Goal: Information Seeking & Learning: Learn about a topic

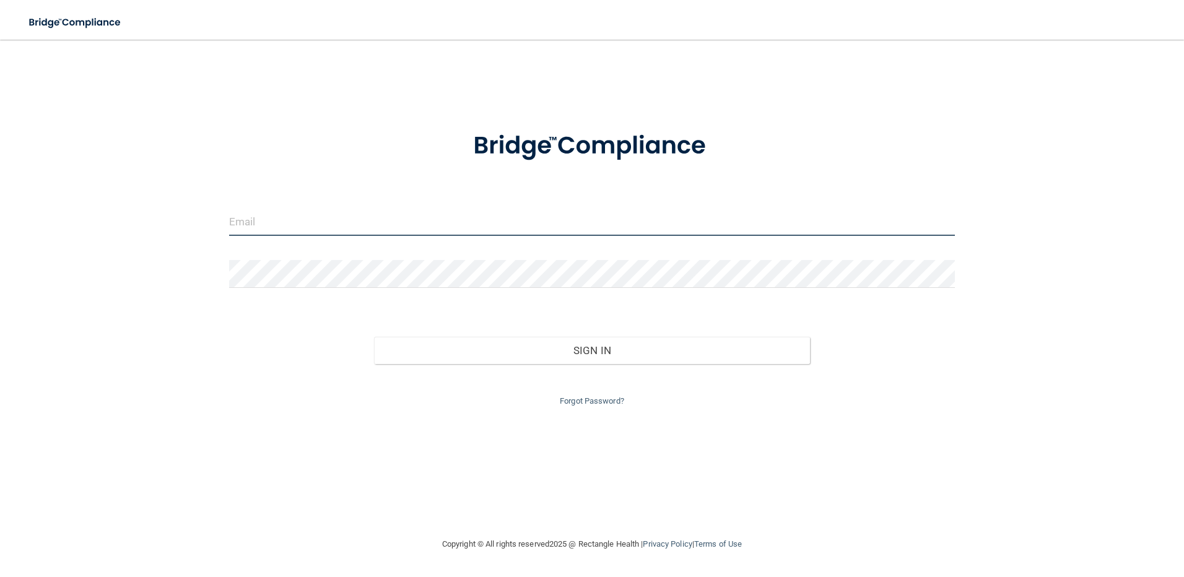
click at [263, 224] on input "email" at bounding box center [592, 222] width 727 height 28
type input "[PERSON_NAME][EMAIL_ADDRESS][DOMAIN_NAME]"
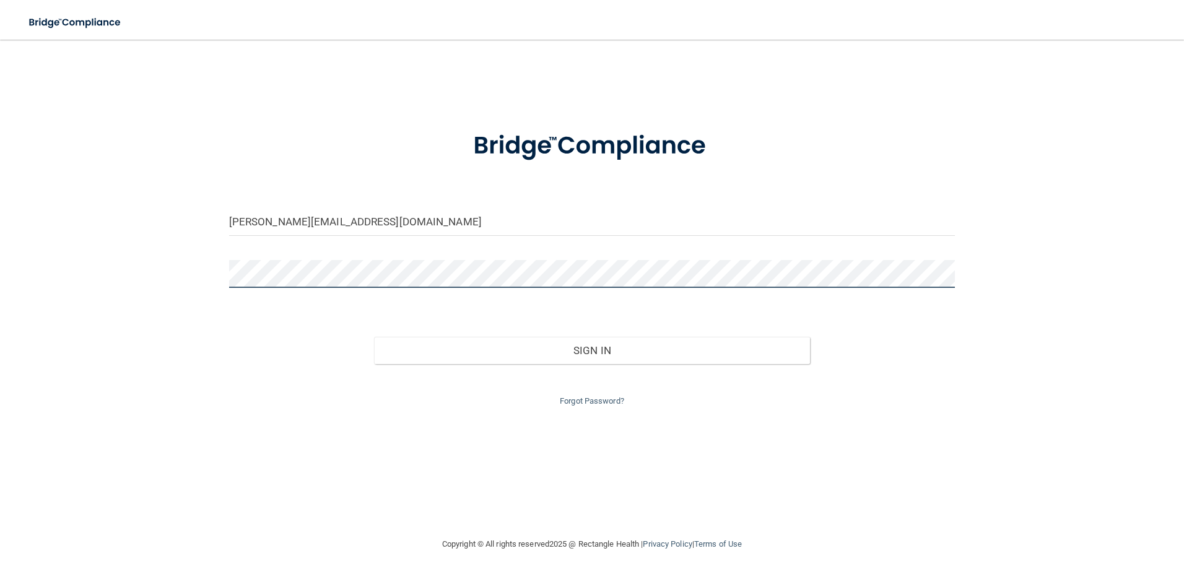
click at [374, 337] on button "Sign In" at bounding box center [592, 350] width 436 height 27
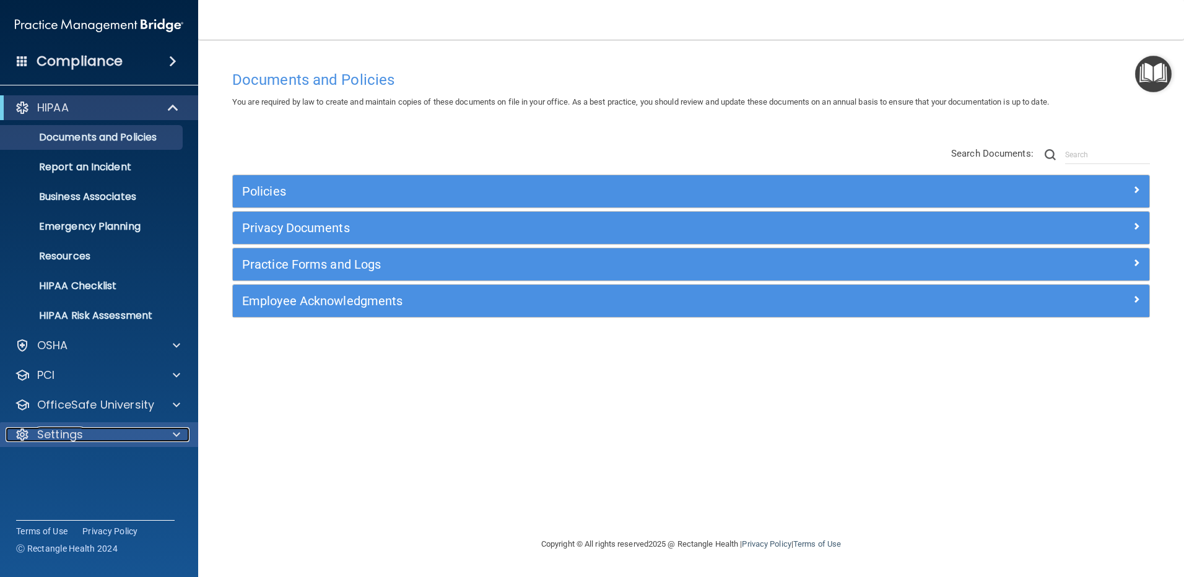
click at [173, 434] on span at bounding box center [176, 434] width 7 height 15
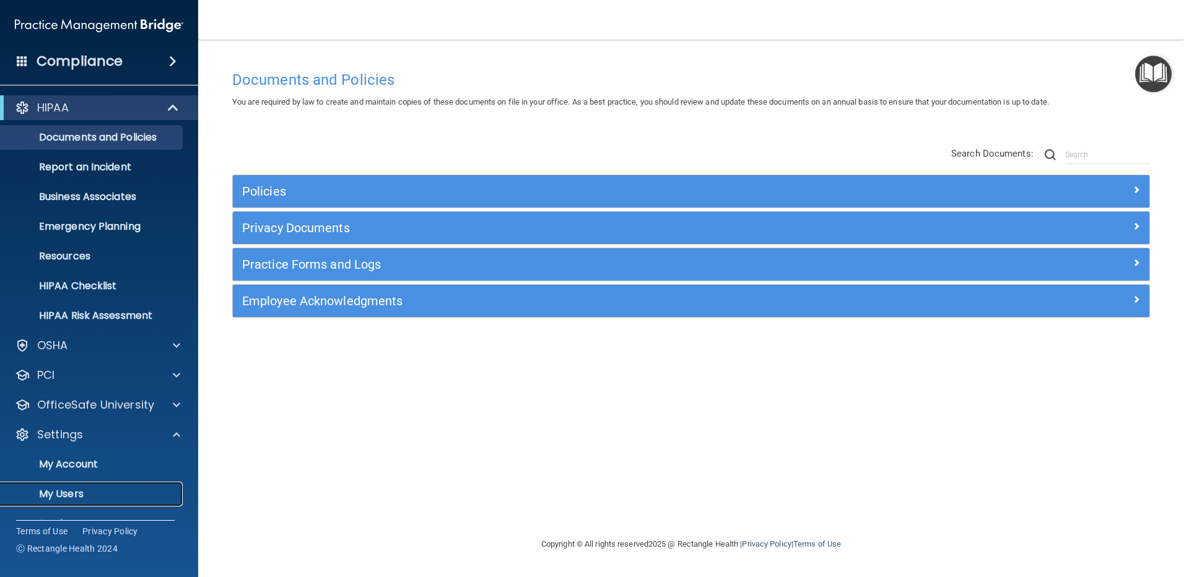
click at [73, 492] on p "My Users" at bounding box center [92, 494] width 169 height 12
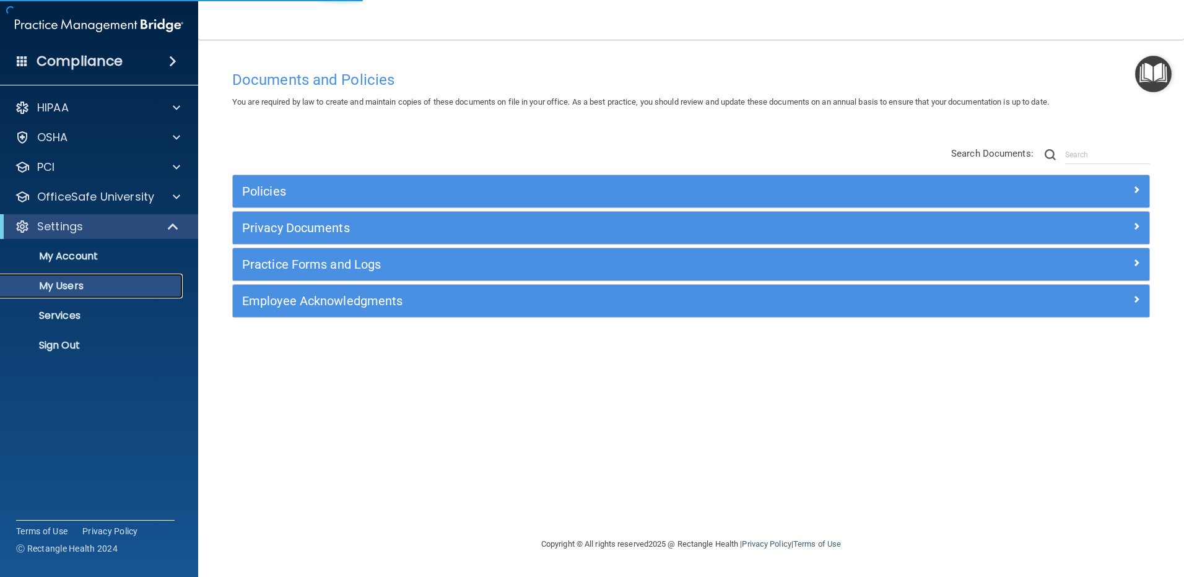
select select "20"
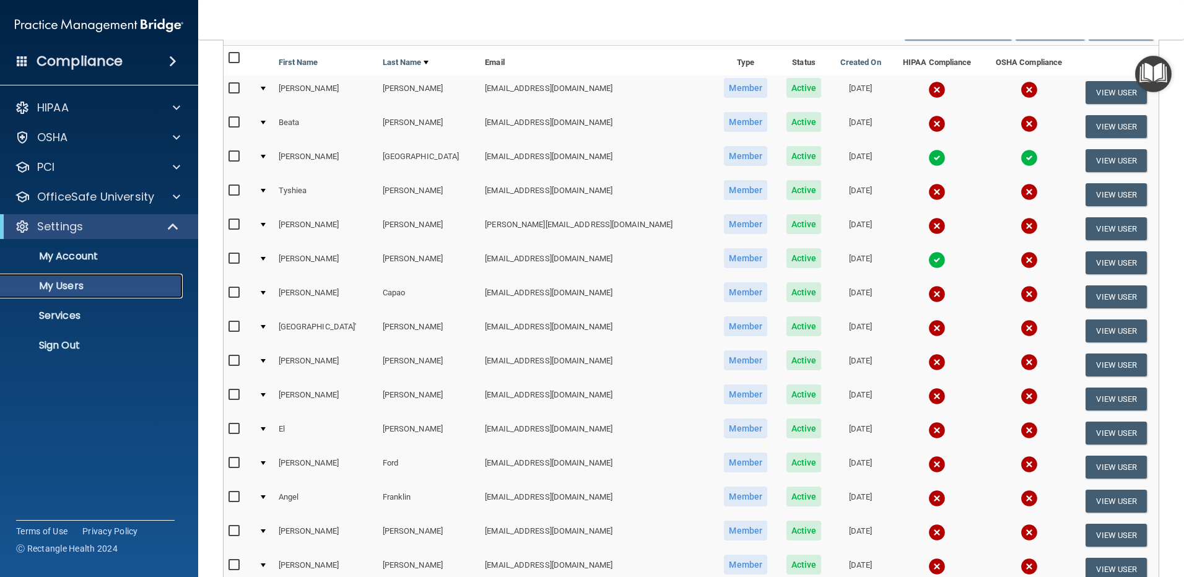
scroll to position [124, 0]
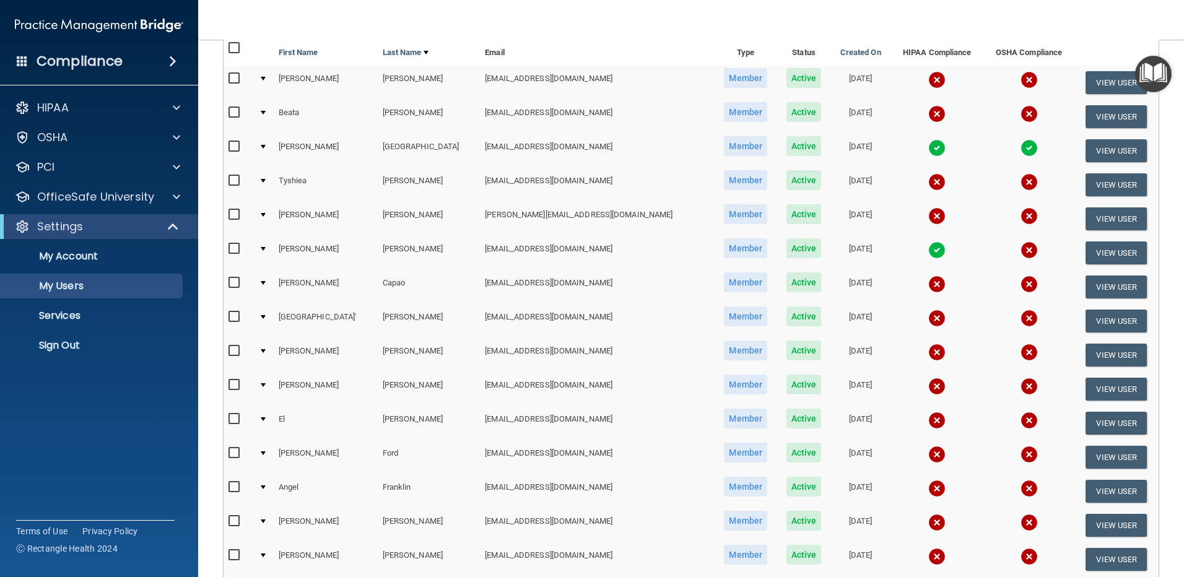
click at [266, 147] on div at bounding box center [263, 147] width 5 height 4
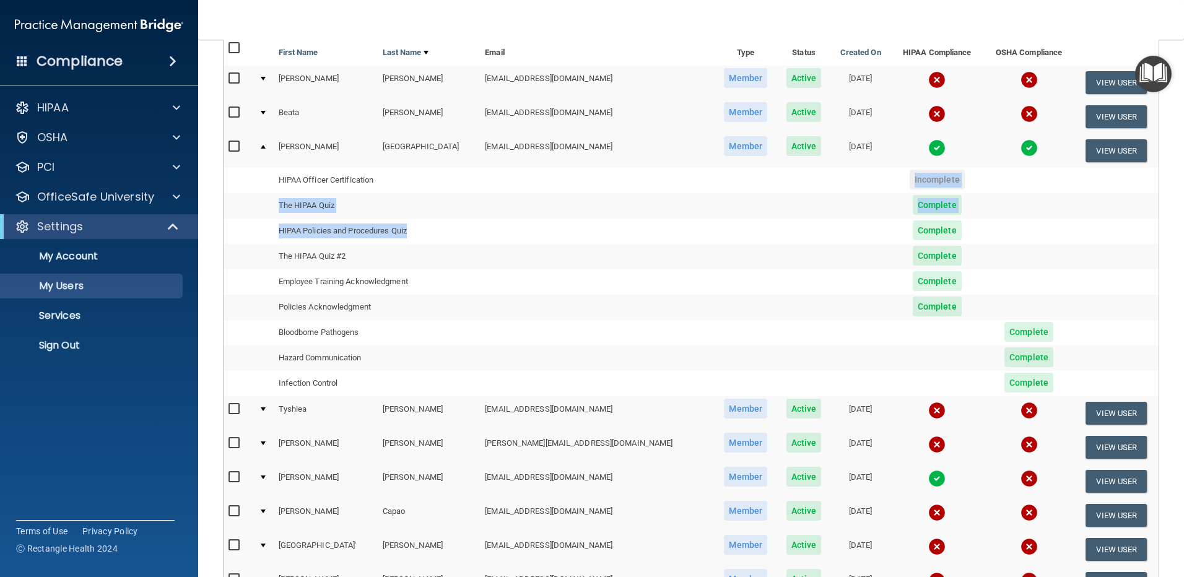
drag, startPoint x: 734, startPoint y: 190, endPoint x: 619, endPoint y: 250, distance: 129.7
click at [619, 250] on tbody "Shaunda Boston justrell2@yahoo.com Member Active 11/11/2024 View User HIPAA Off…" at bounding box center [691, 265] width 935 height 263
click at [1158, 295] on div "The following people have access to your PCIHIPAA Practice Portal Resend Invite…" at bounding box center [691, 502] width 955 height 1003
click at [1089, 35] on nav "Toggle navigation [PERSON_NAME] [EMAIL_ADDRESS][DOMAIN_NAME] Manage My Enterpri…" at bounding box center [691, 20] width 986 height 40
click at [777, 93] on td "Active" at bounding box center [803, 83] width 53 height 34
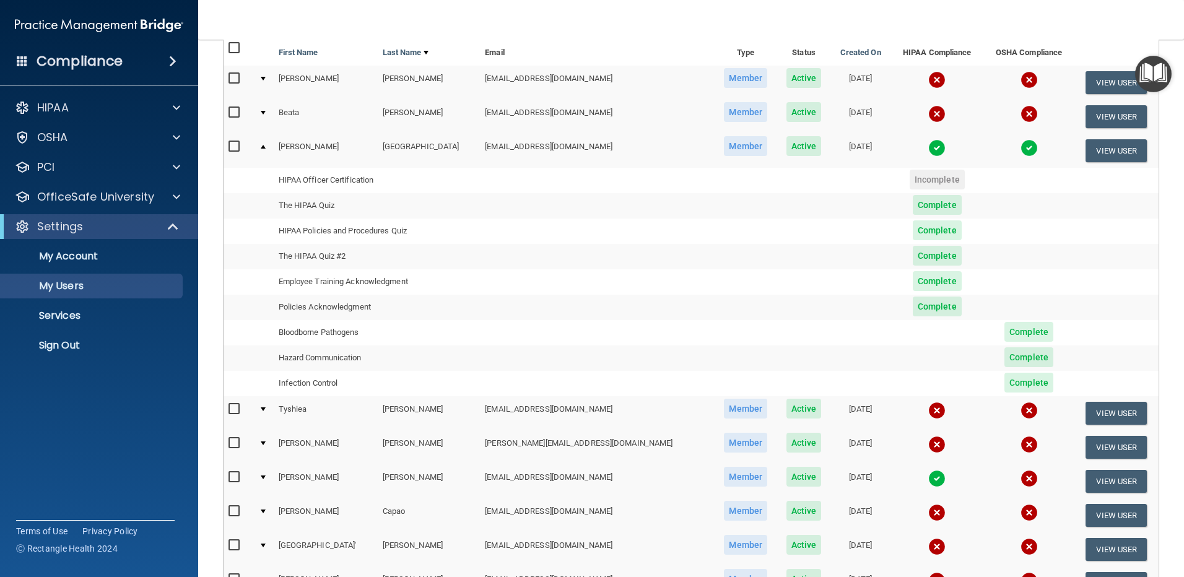
drag, startPoint x: 727, startPoint y: 93, endPoint x: 771, endPoint y: 92, distance: 44.0
click at [831, 92] on td "[DATE]" at bounding box center [861, 83] width 60 height 34
click at [230, 147] on input "checkbox" at bounding box center [236, 147] width 14 height 10
click at [234, 148] on input "checkbox" at bounding box center [236, 147] width 14 height 10
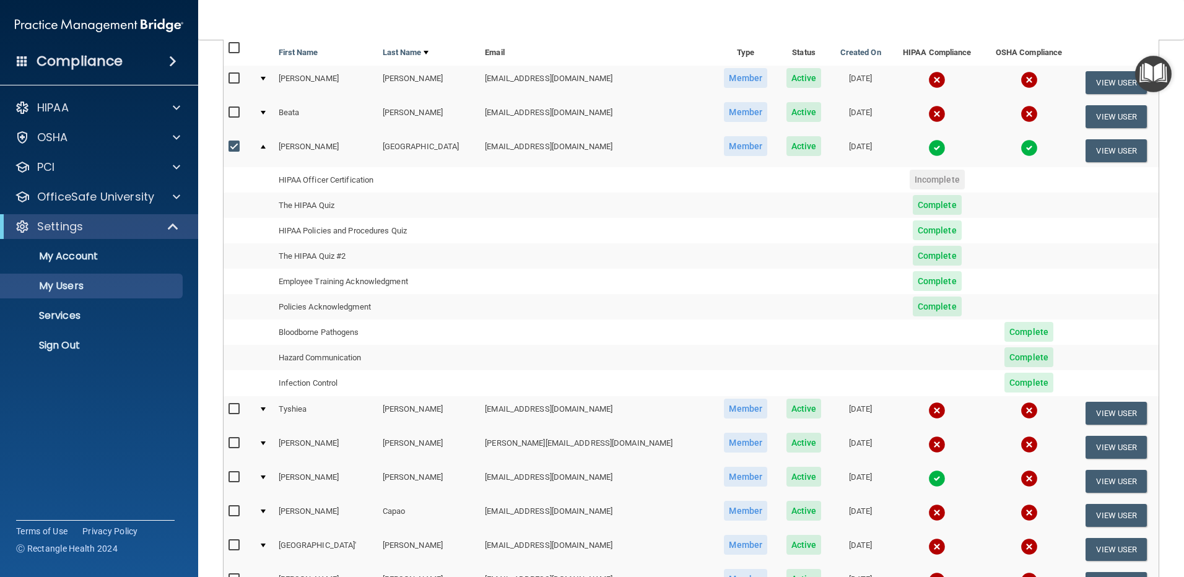
checkbox input "false"
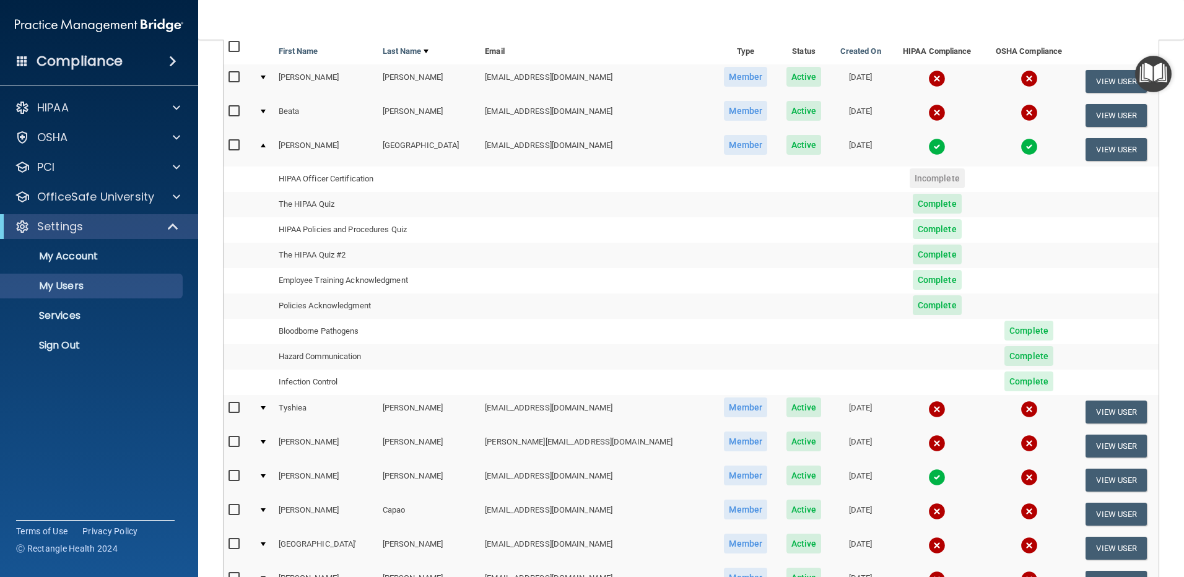
scroll to position [124, 0]
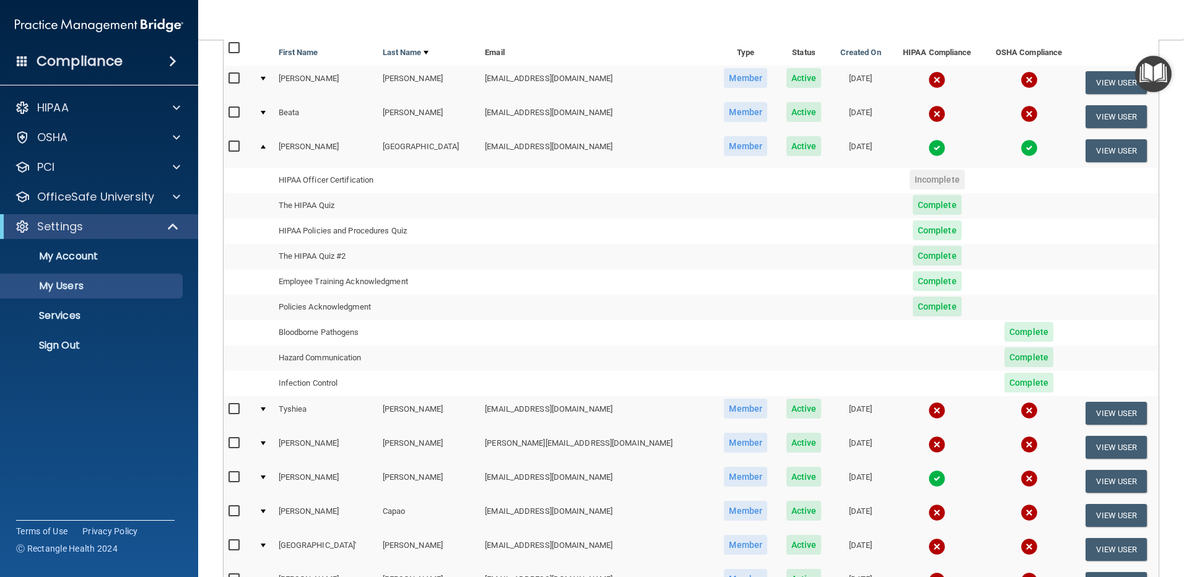
click at [266, 147] on div at bounding box center [263, 147] width 5 height 4
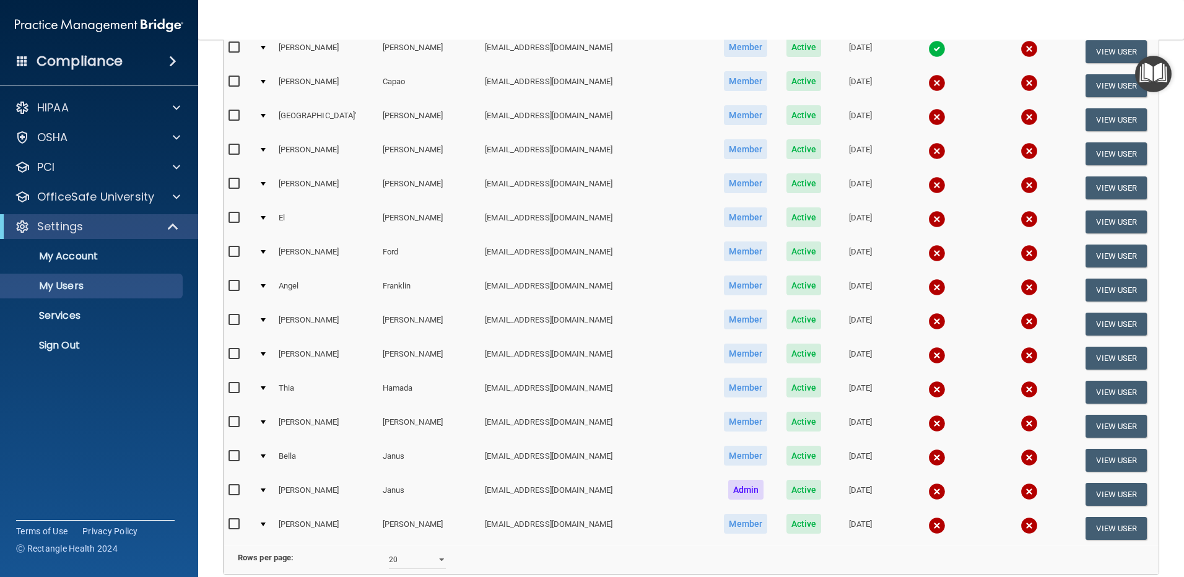
scroll to position [324, 0]
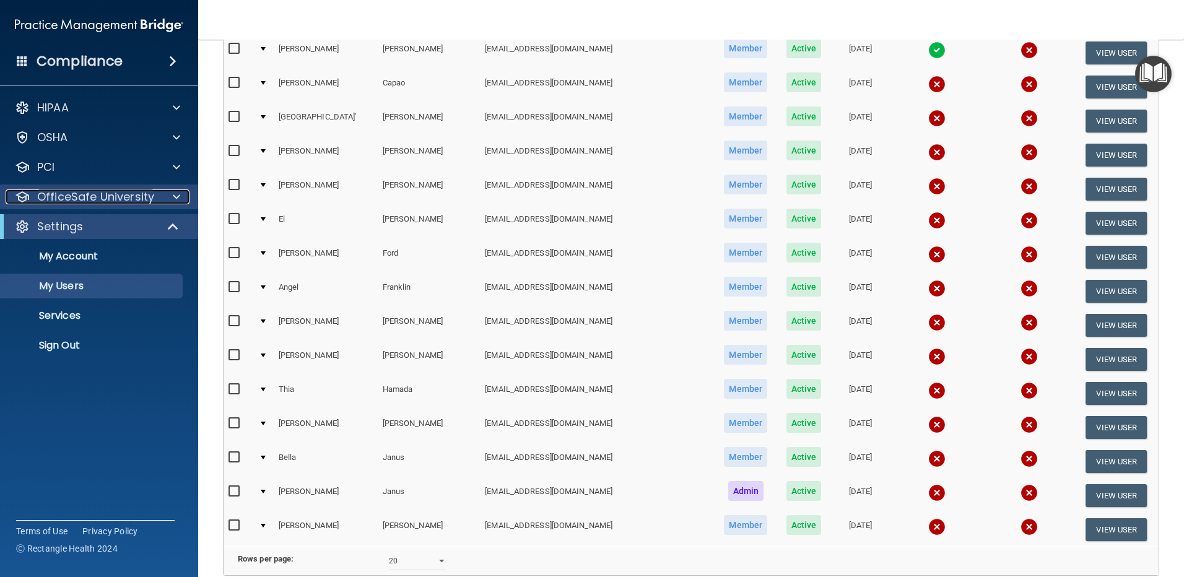
click at [174, 195] on div at bounding box center [174, 197] width 31 height 15
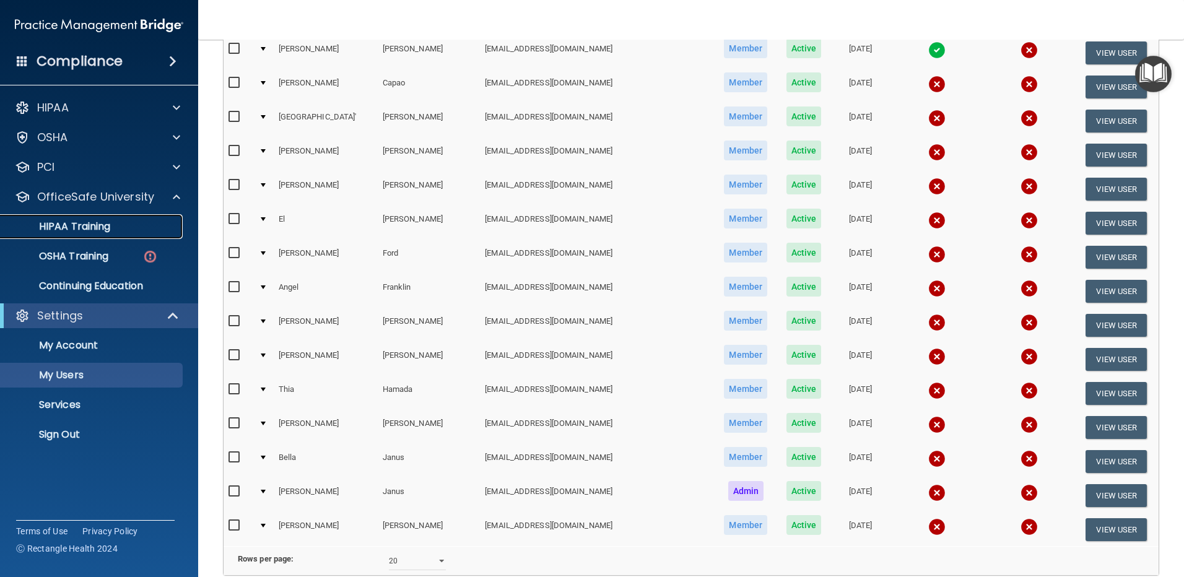
click at [97, 229] on p "HIPAA Training" at bounding box center [59, 227] width 102 height 12
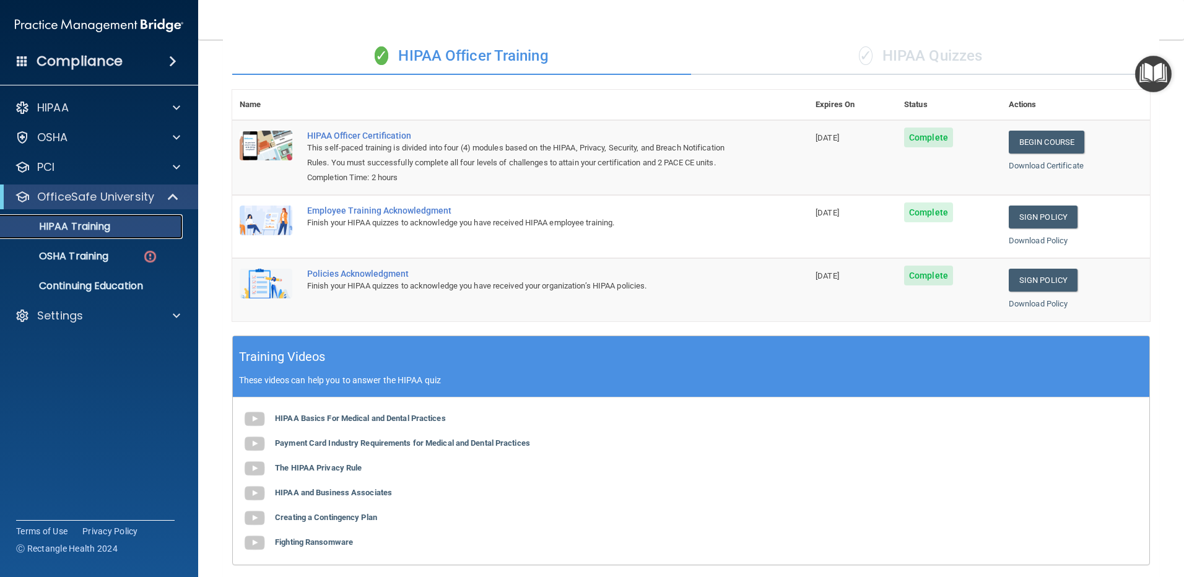
scroll to position [56, 0]
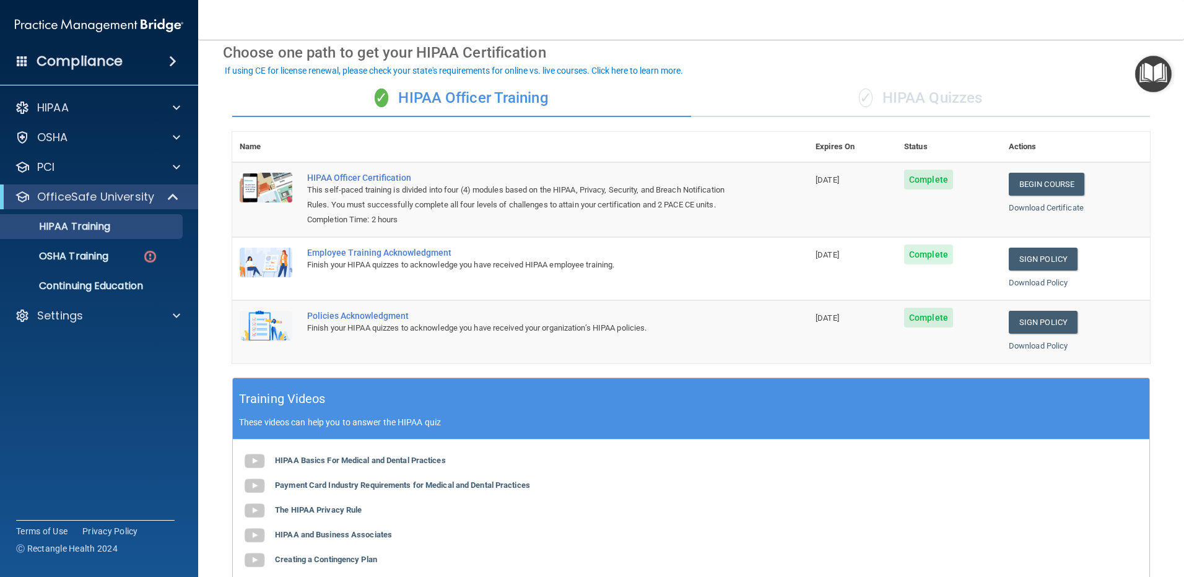
click at [913, 99] on div "✓ HIPAA Quizzes" at bounding box center [920, 98] width 459 height 37
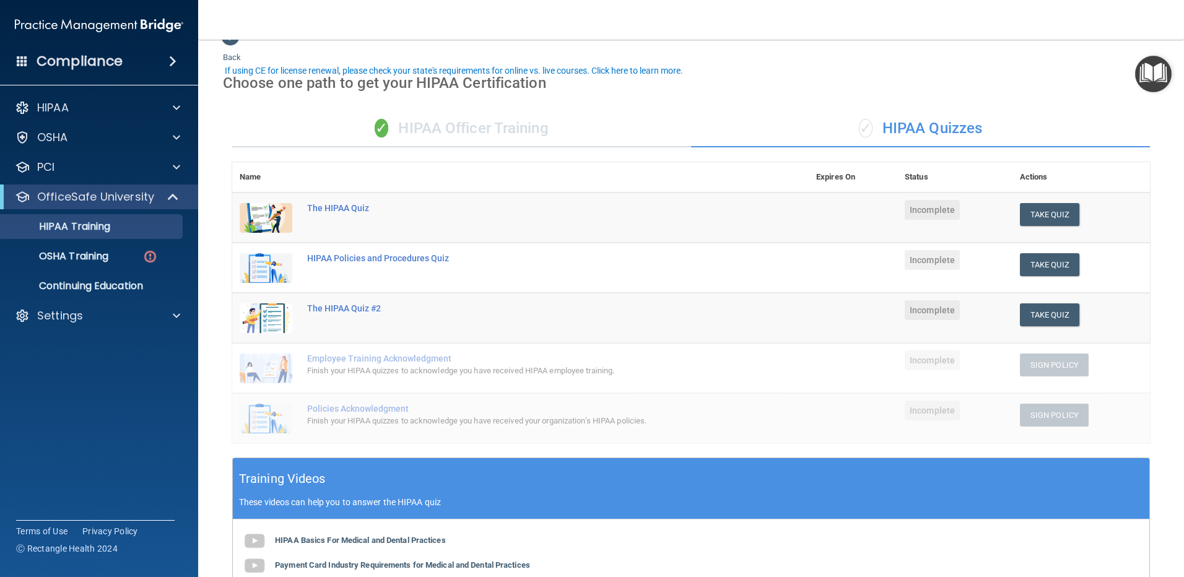
scroll to position [0, 0]
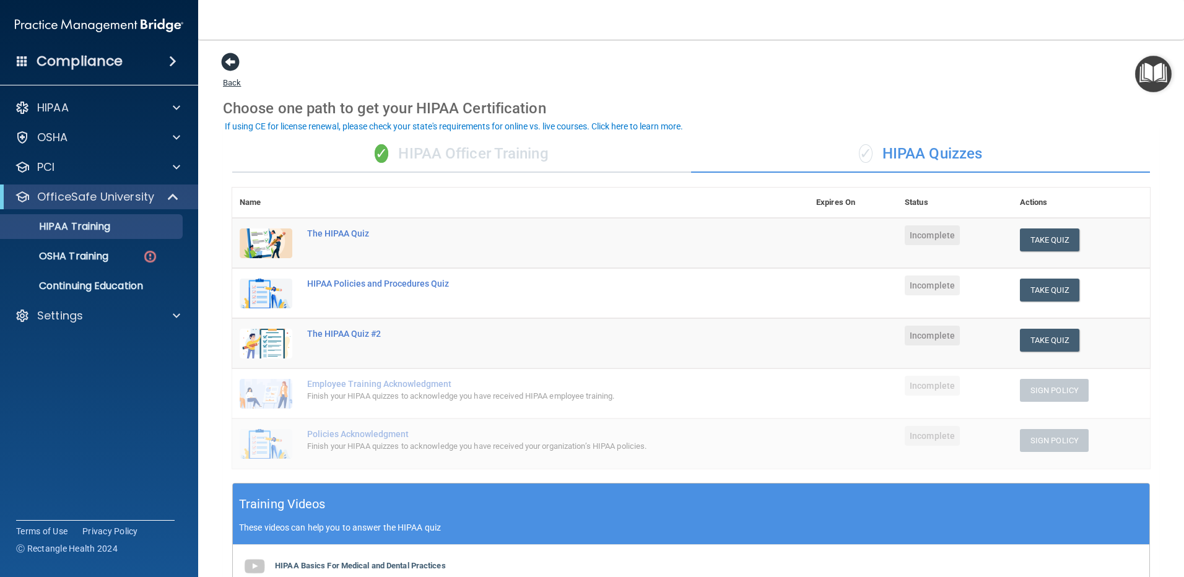
click at [232, 61] on span at bounding box center [230, 62] width 19 height 19
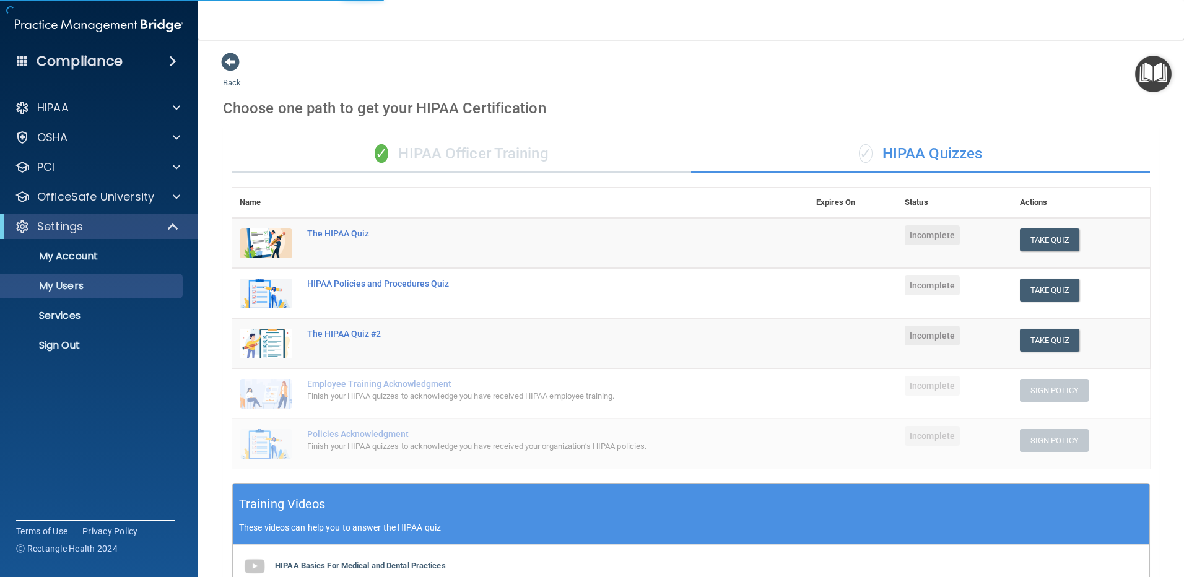
select select "20"
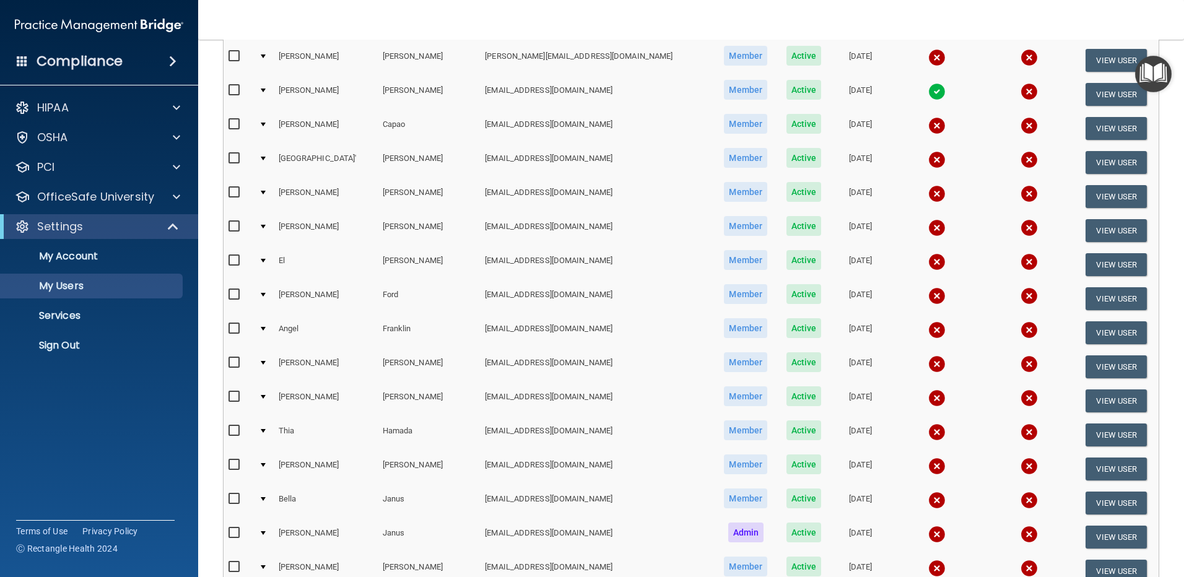
scroll to position [310, 0]
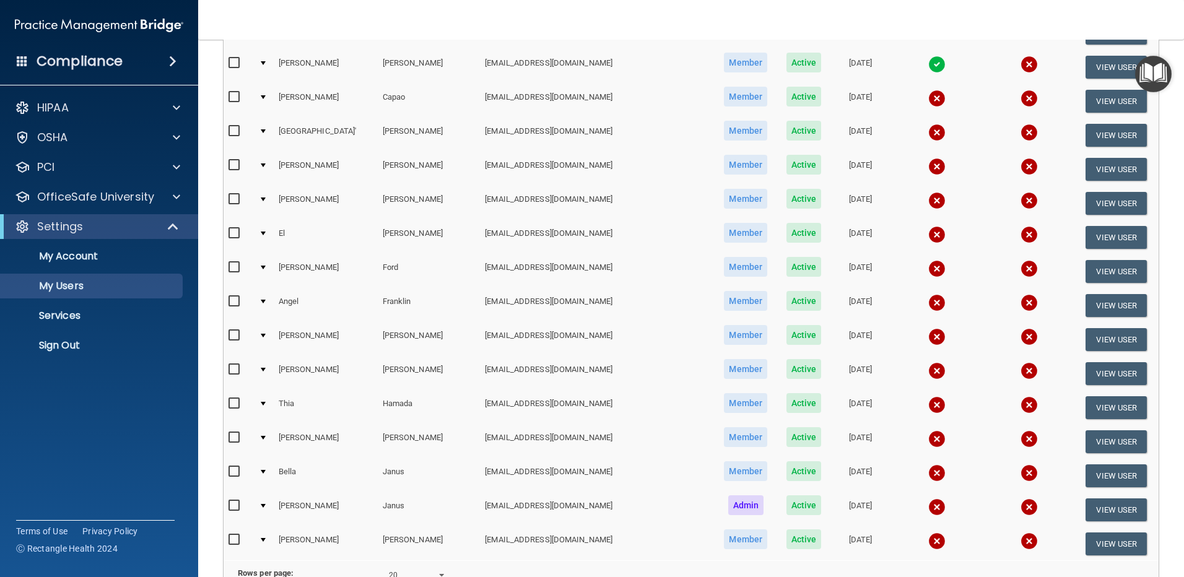
click at [24, 63] on span at bounding box center [22, 60] width 11 height 11
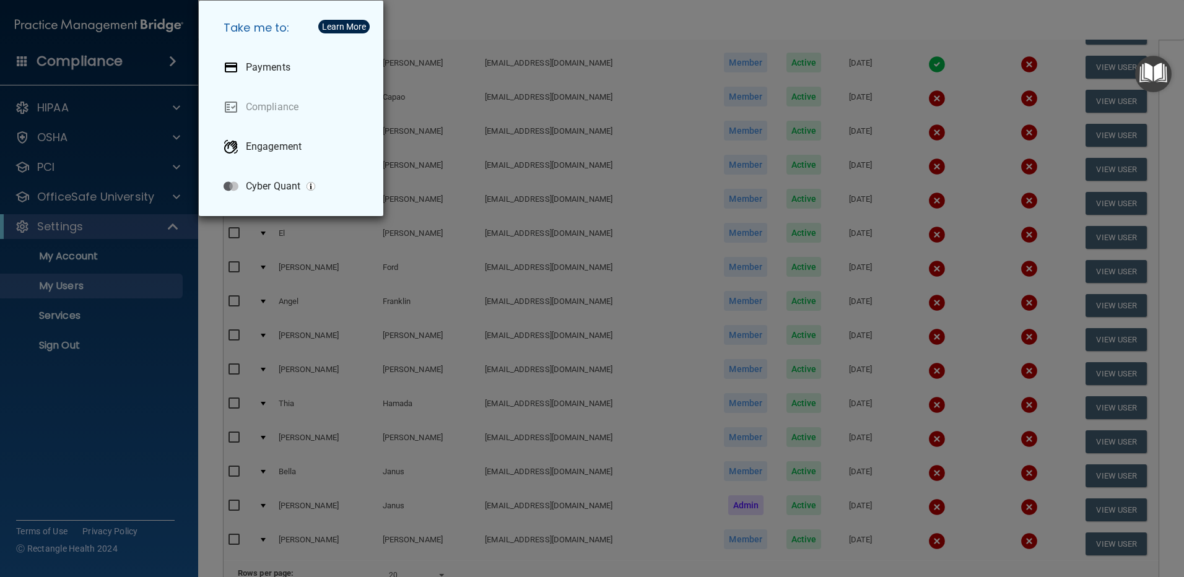
click at [147, 333] on div "Take me to: Payments Compliance Engagement Cyber Quant" at bounding box center [592, 288] width 1184 height 577
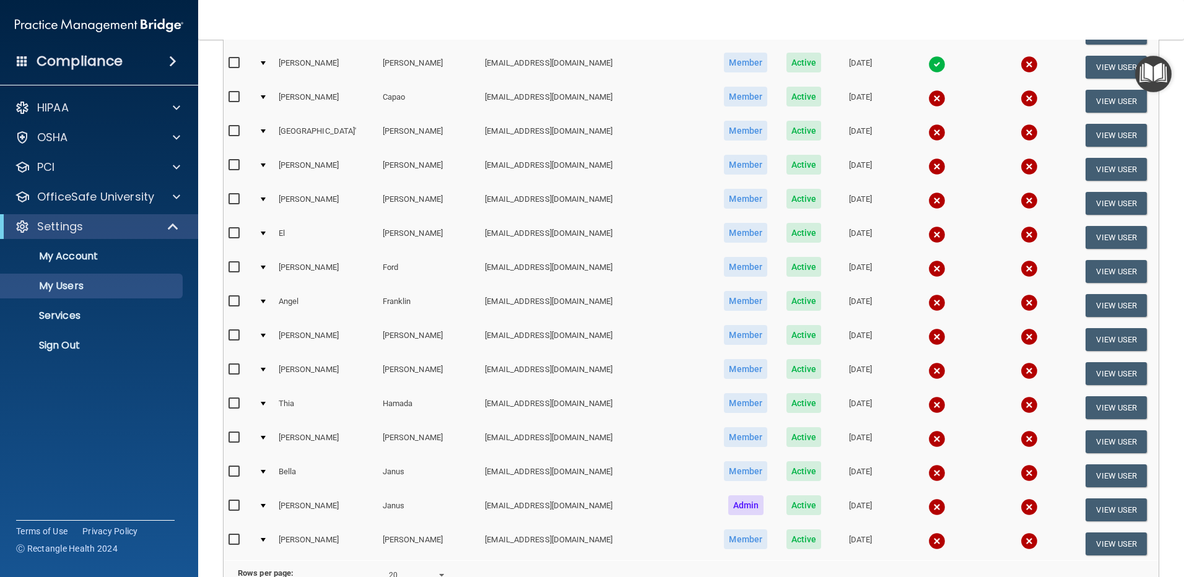
click at [170, 64] on span at bounding box center [172, 61] width 7 height 15
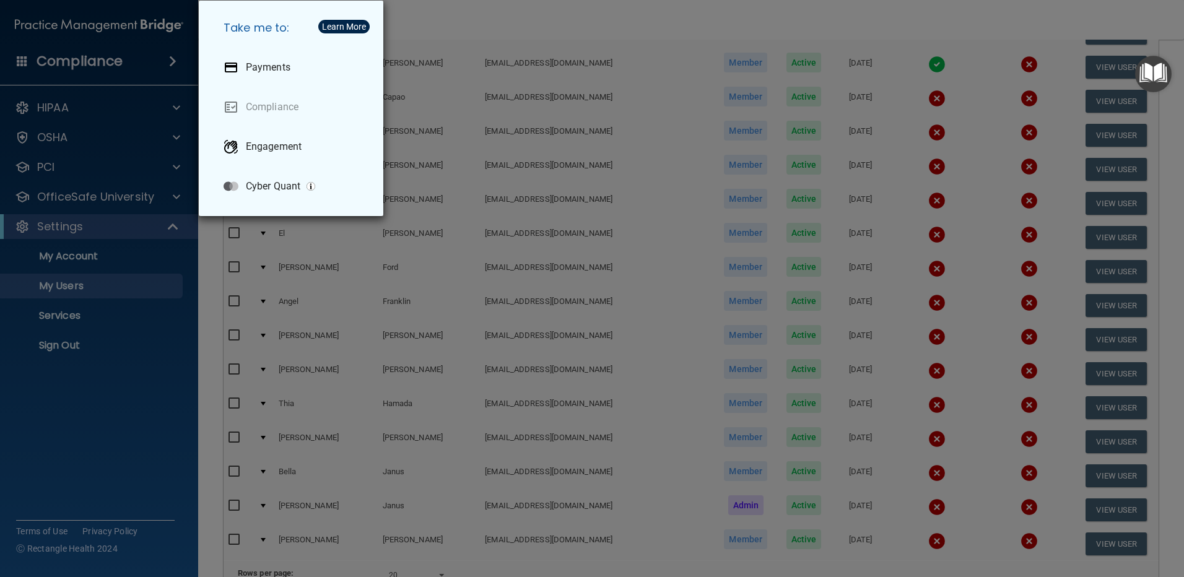
click at [147, 357] on div "Take me to: Payments Compliance Engagement Cyber Quant" at bounding box center [592, 288] width 1184 height 577
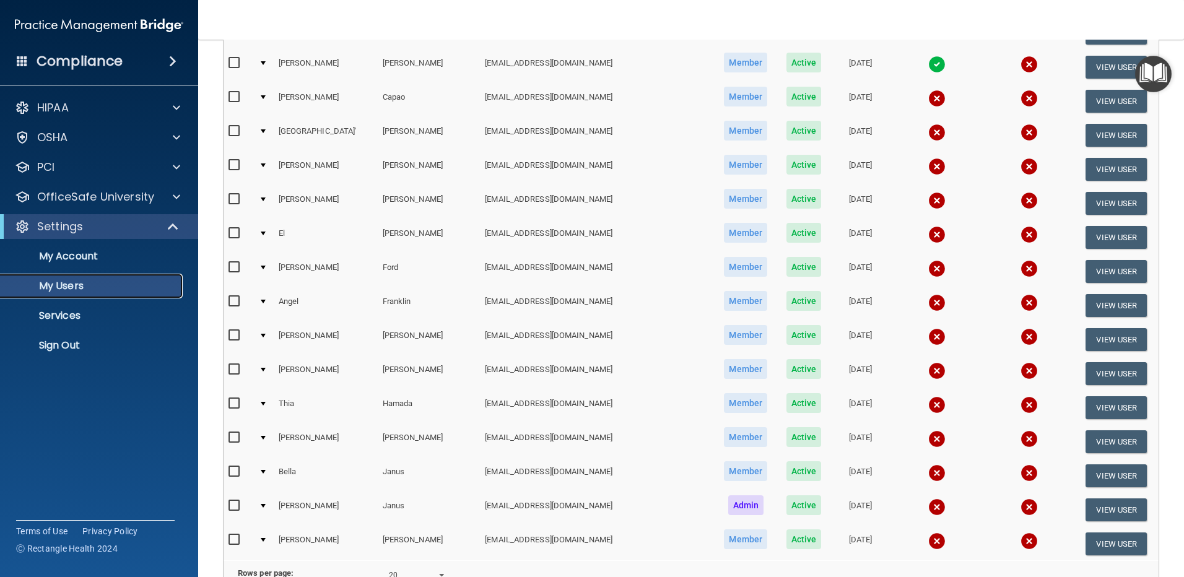
click at [85, 291] on p "My Users" at bounding box center [92, 286] width 169 height 12
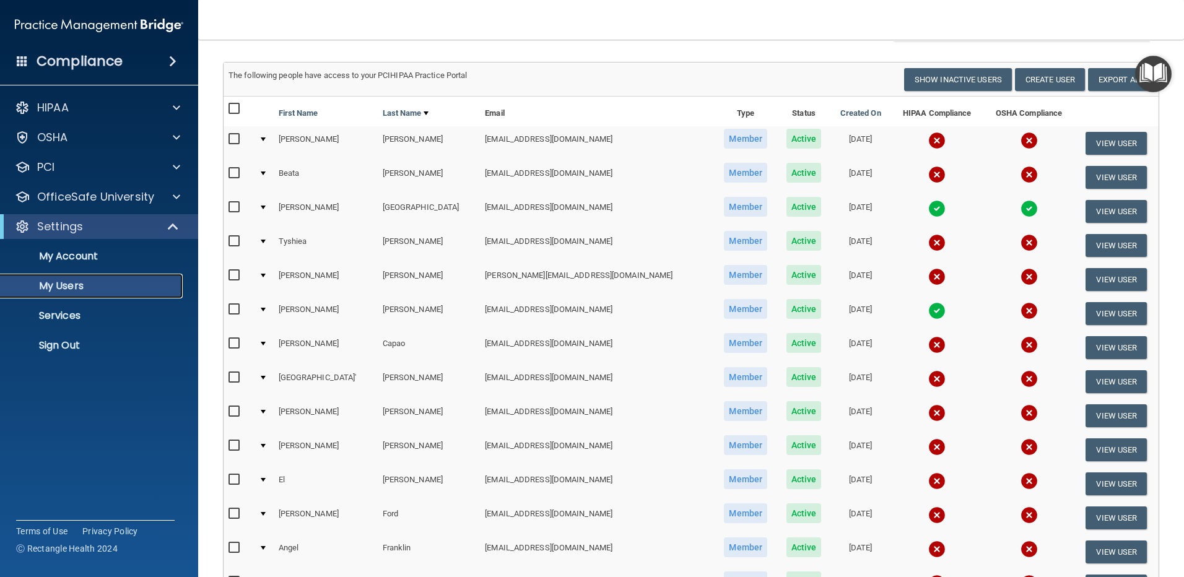
scroll to position [62, 0]
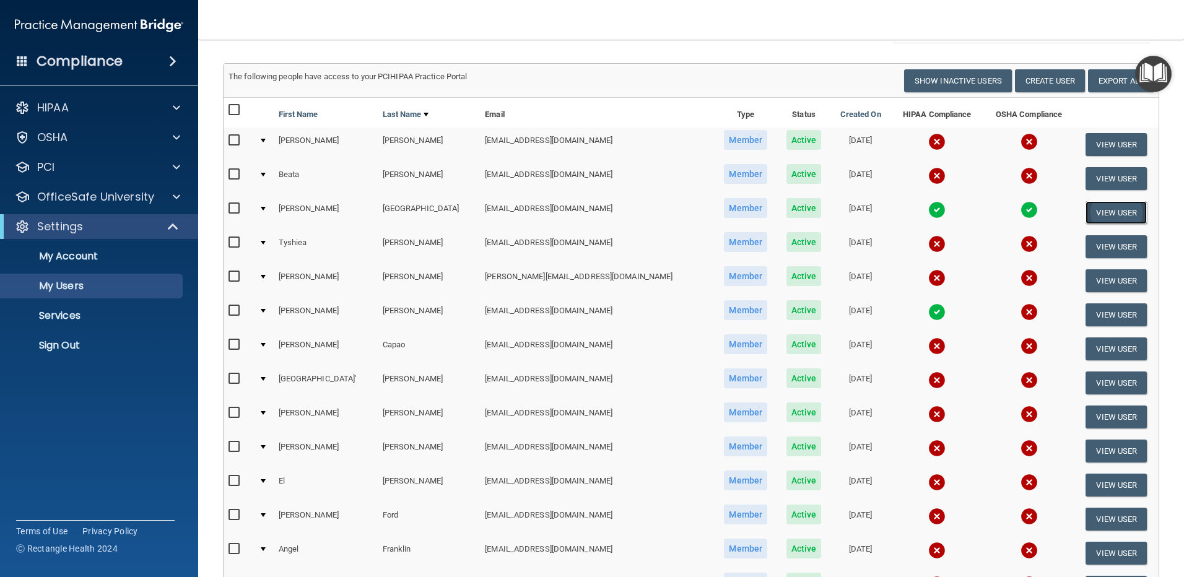
click at [1100, 211] on button "View User" at bounding box center [1116, 212] width 61 height 23
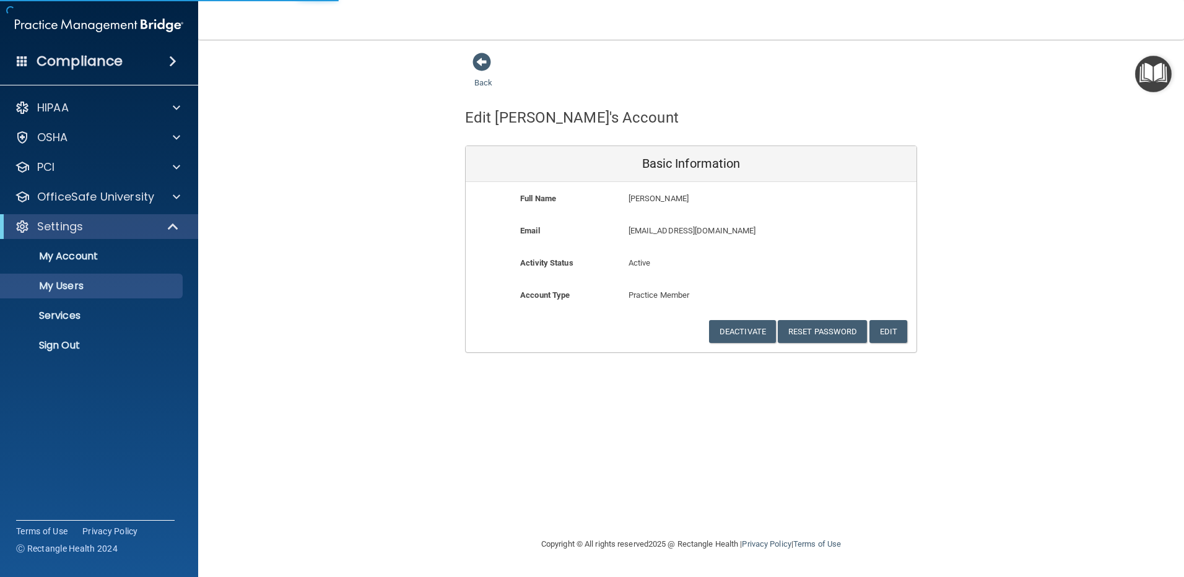
select select "20"
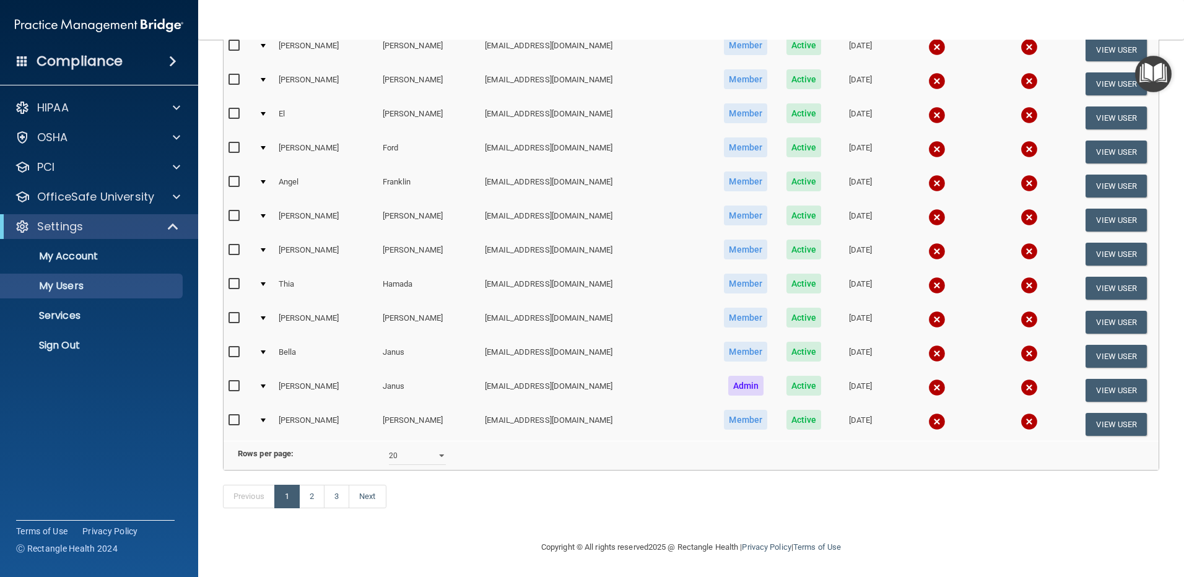
scroll to position [448, 0]
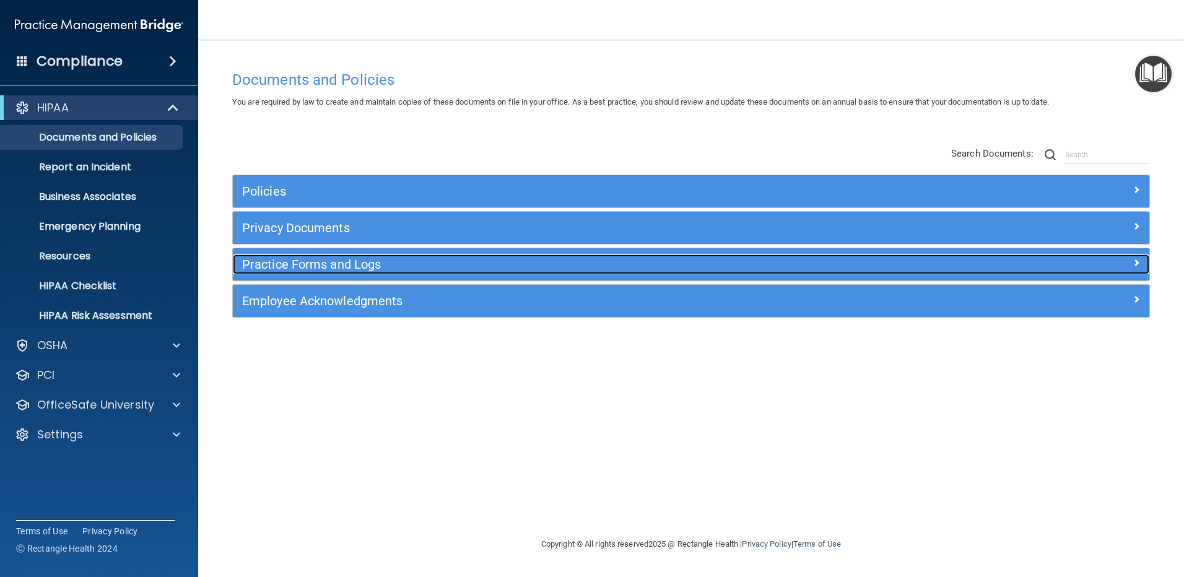
click at [328, 268] on h5 "Practice Forms and Logs" at bounding box center [576, 265] width 669 height 14
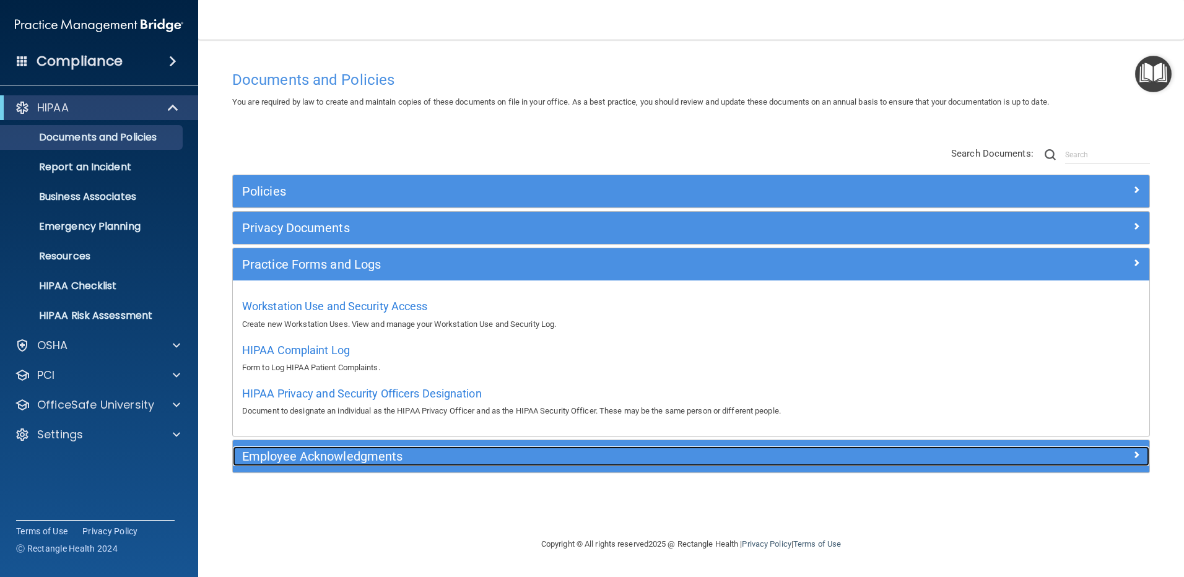
click at [364, 453] on h5 "Employee Acknowledgments" at bounding box center [576, 457] width 669 height 14
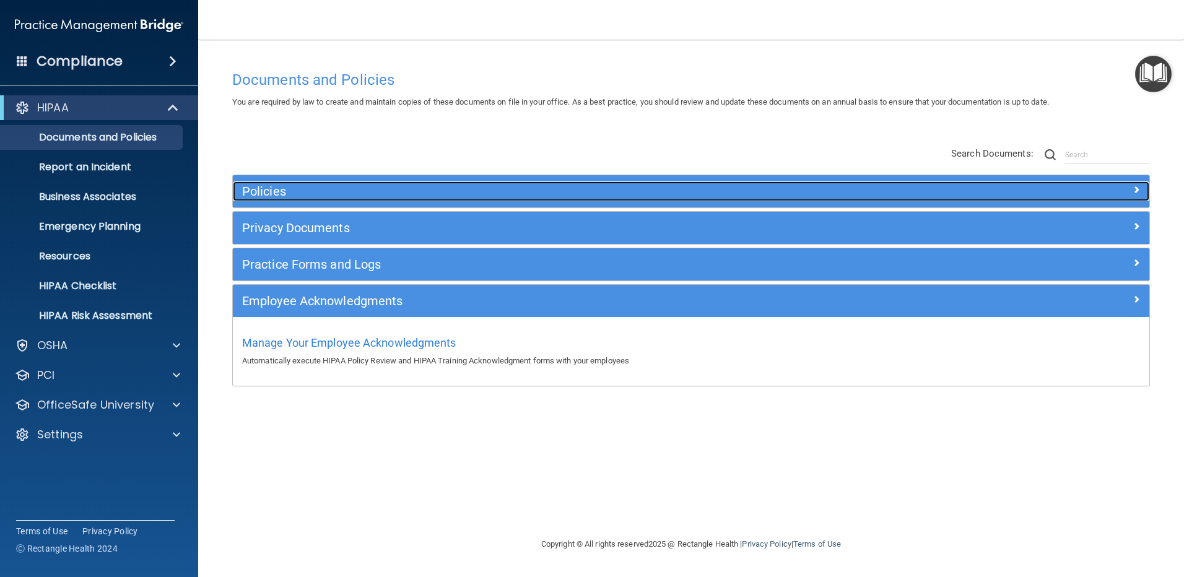
click at [295, 195] on h5 "Policies" at bounding box center [576, 192] width 669 height 14
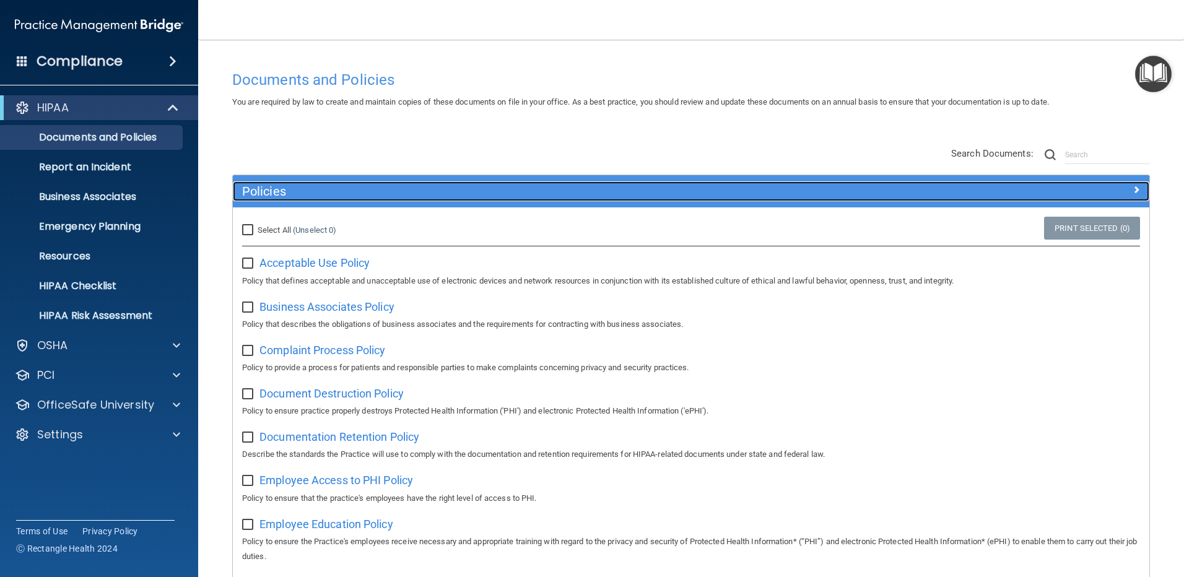
click at [1133, 189] on span at bounding box center [1136, 189] width 7 height 15
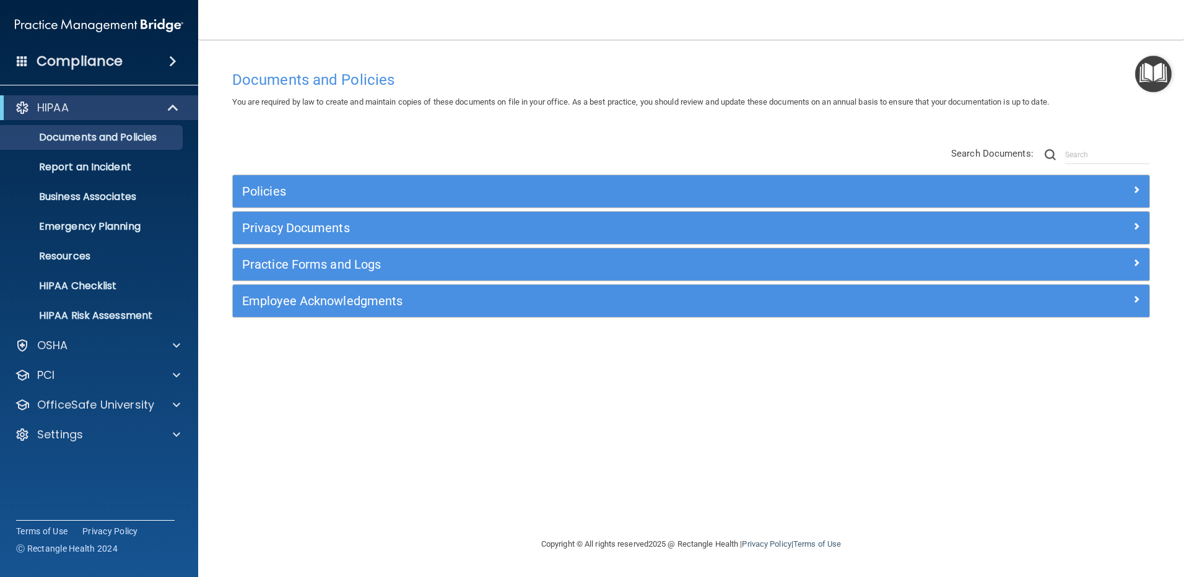
click at [1149, 83] on img "Open Resource Center" at bounding box center [1153, 74] width 37 height 37
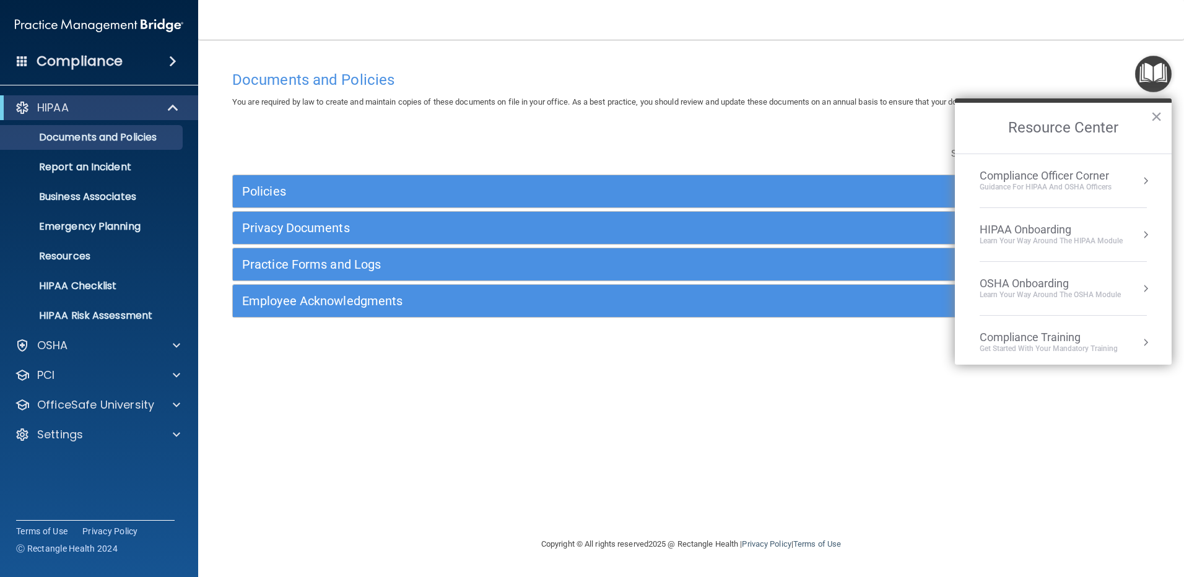
click at [1140, 341] on button "Resource Center" at bounding box center [1146, 342] width 12 height 12
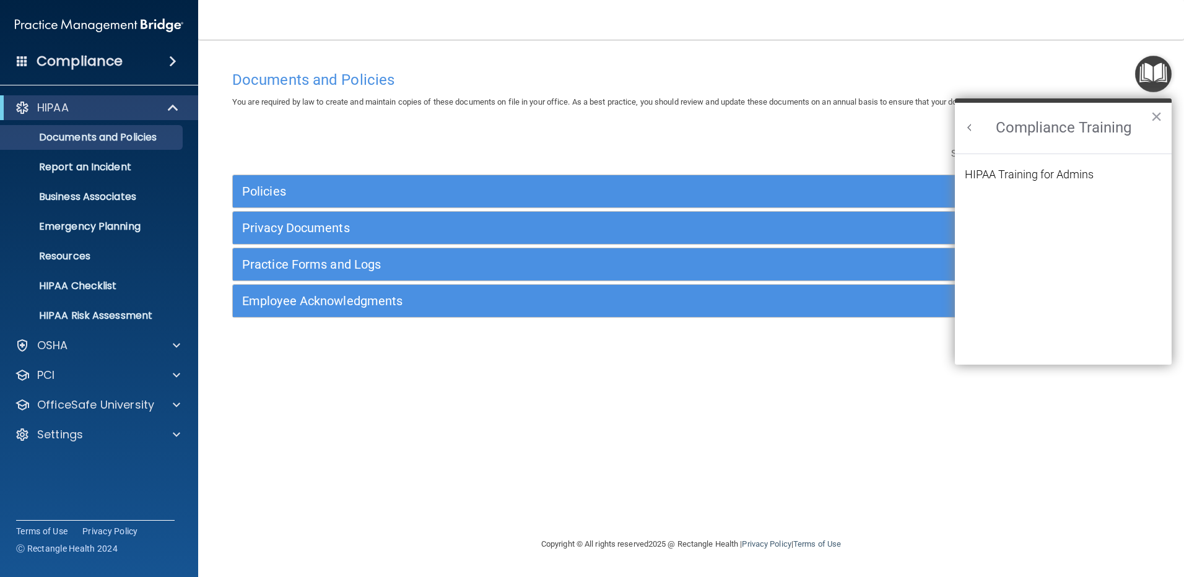
click at [970, 125] on button "Back to Resource Center Home" at bounding box center [970, 127] width 12 height 12
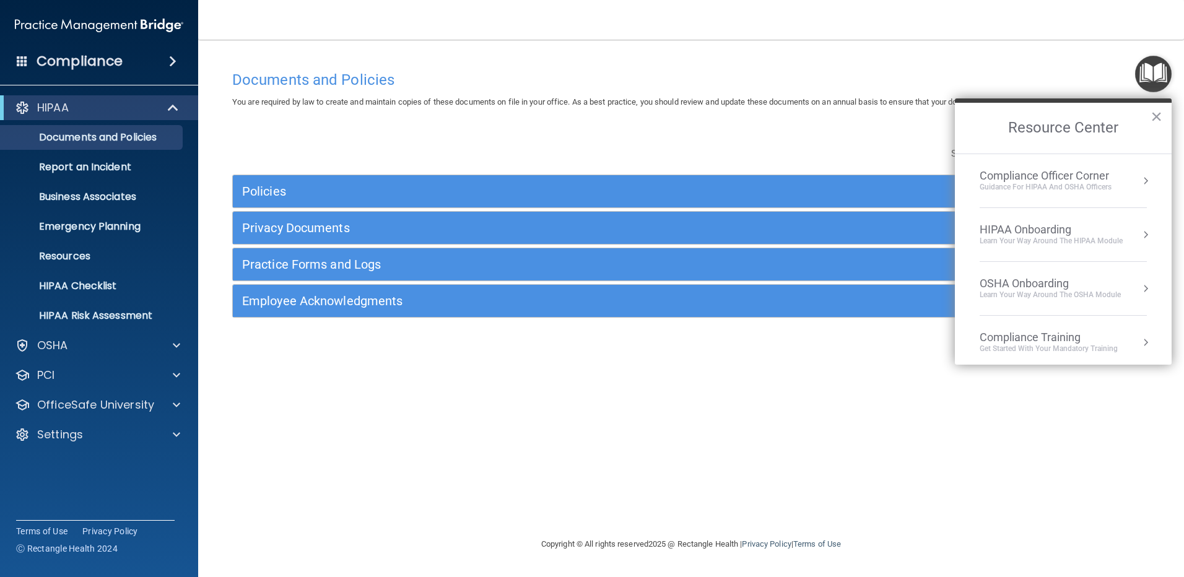
click at [1140, 233] on button "Resource Center" at bounding box center [1146, 235] width 12 height 12
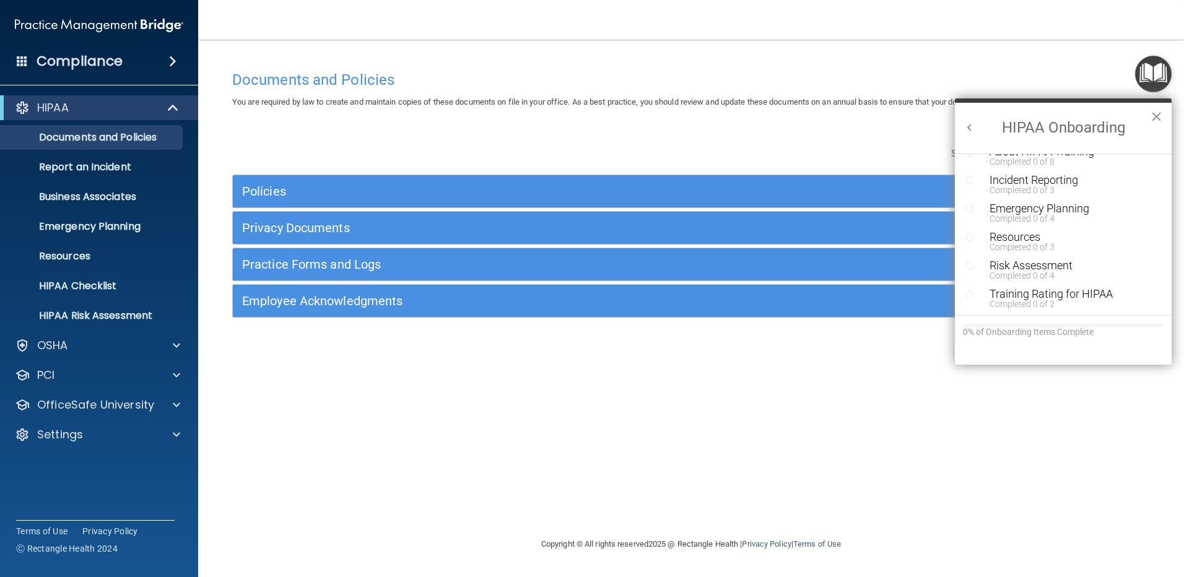
scroll to position [270, 0]
click at [970, 128] on button "Back to Resource Center Home" at bounding box center [970, 127] width 12 height 12
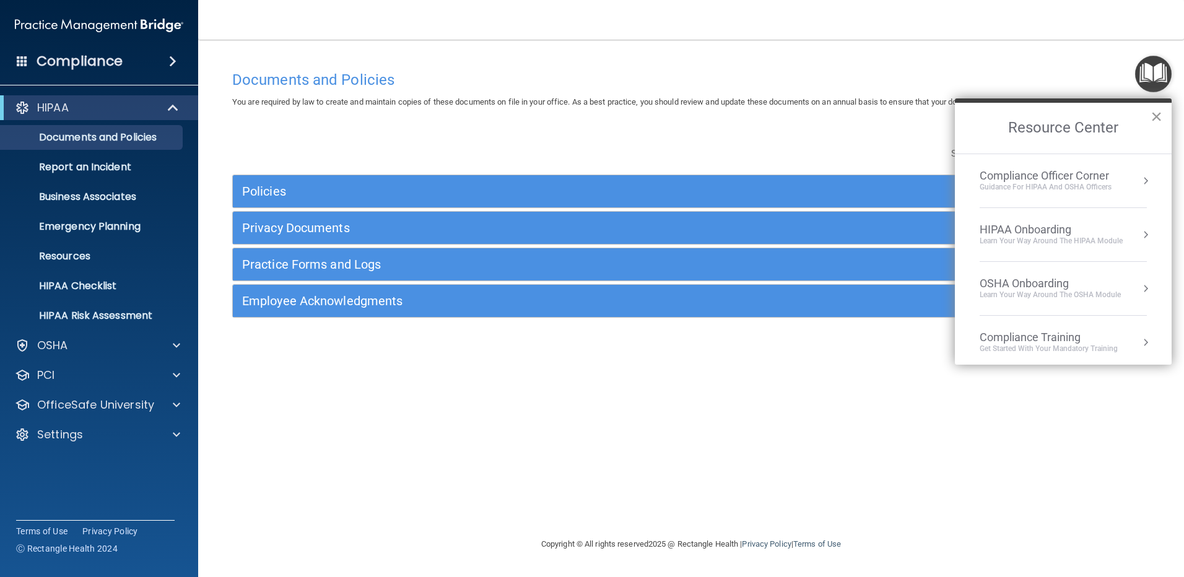
click at [1156, 118] on button "×" at bounding box center [1157, 117] width 12 height 20
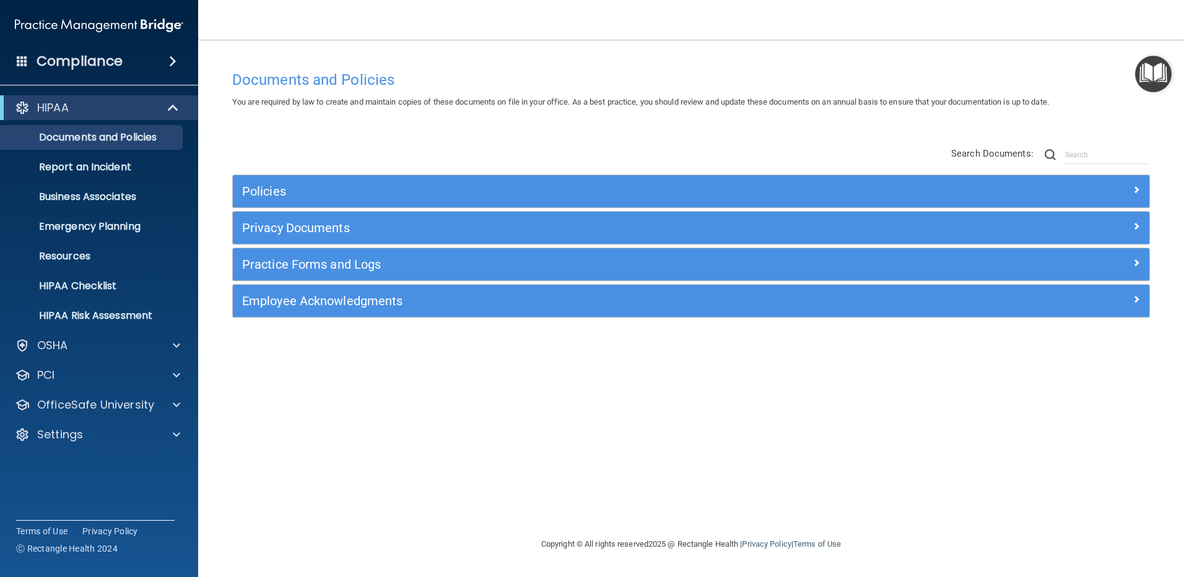
click at [1149, 82] on img "Open Resource Center" at bounding box center [1153, 74] width 37 height 37
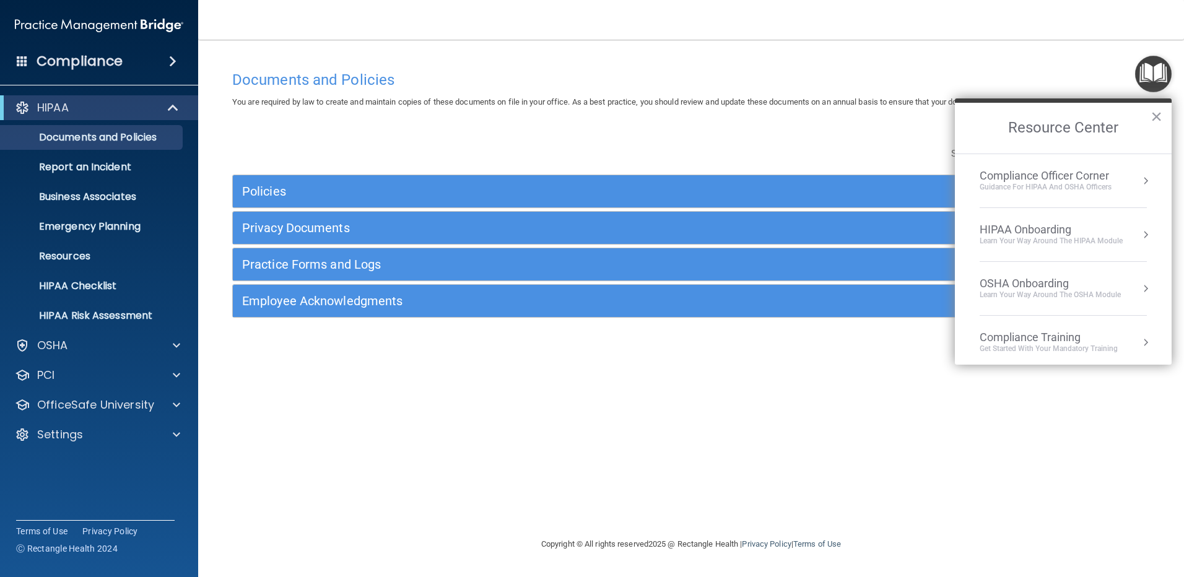
click at [1140, 180] on button "Resource Center" at bounding box center [1146, 181] width 12 height 12
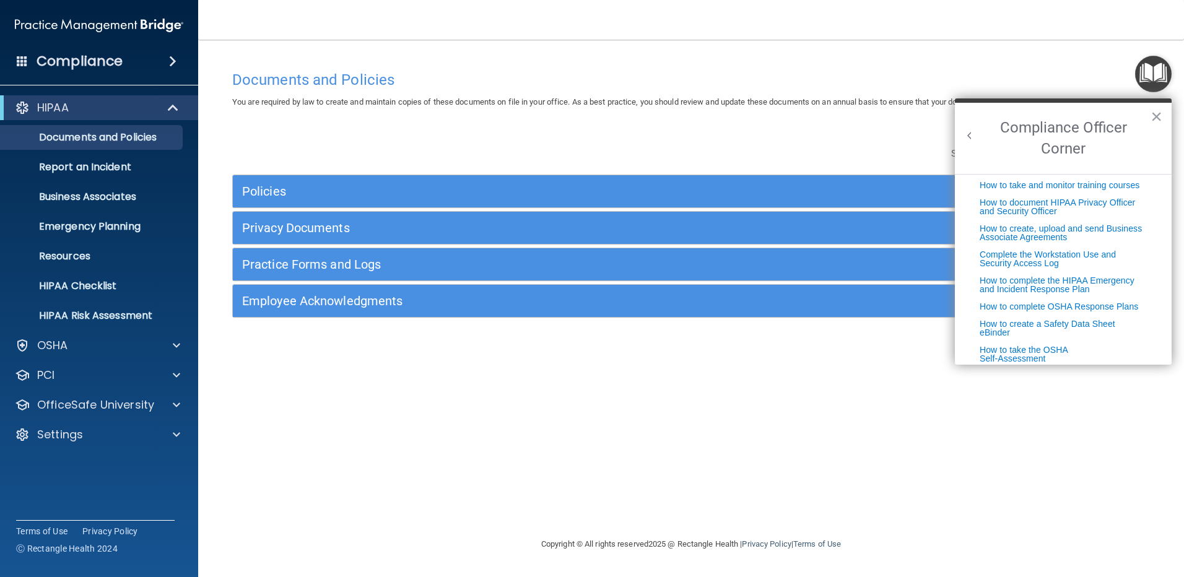
scroll to position [310, 0]
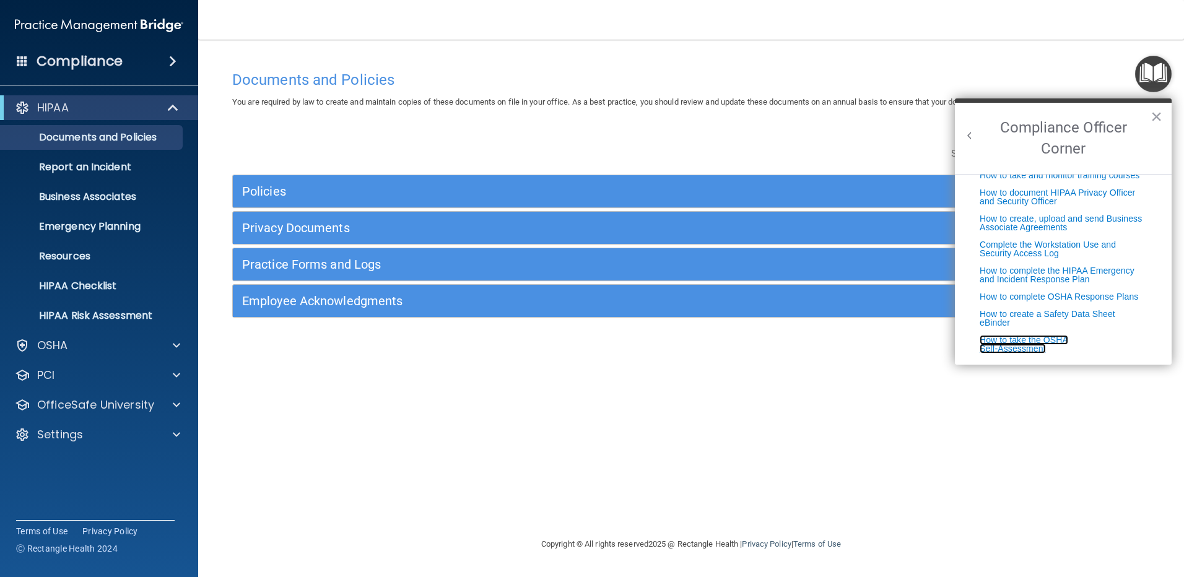
click at [1028, 344] on link "How to take the OSHA Self-Assessment" at bounding box center [1024, 344] width 89 height 19
click at [891, 152] on div "Policies Select All (Unselect 0) Unselect All Print Selected (0) Acceptable Use…" at bounding box center [691, 233] width 937 height 198
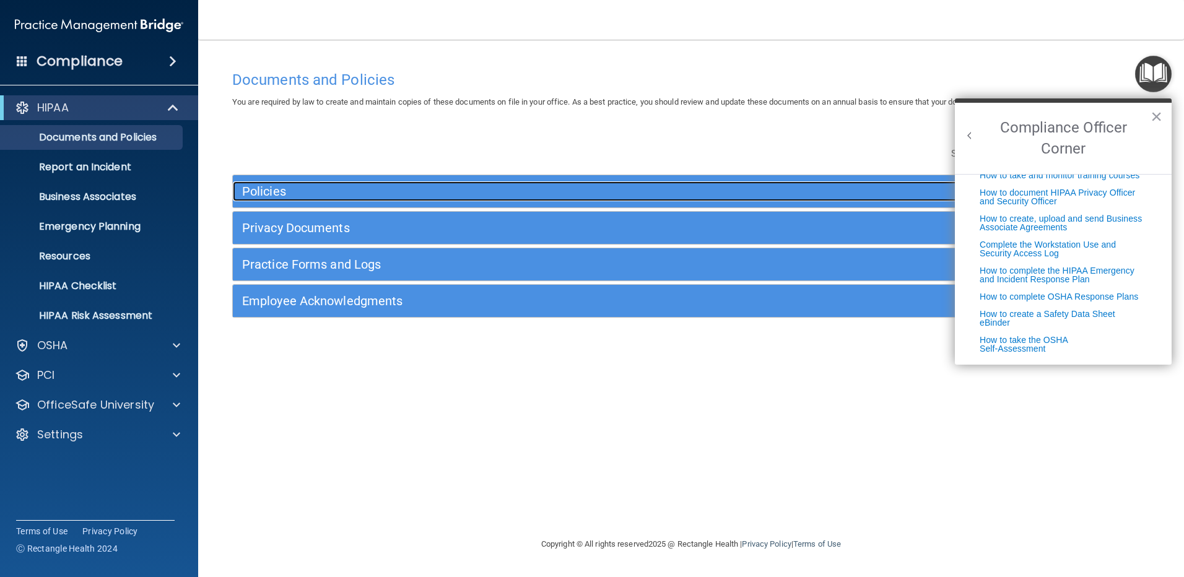
click at [285, 190] on h5 "Policies" at bounding box center [576, 192] width 669 height 14
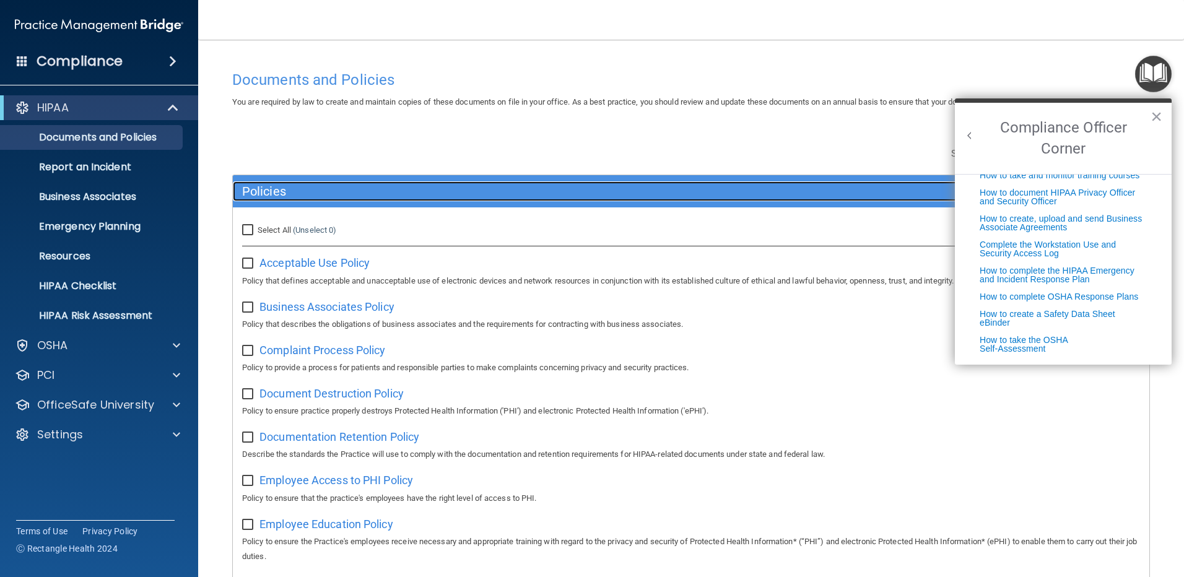
click at [287, 191] on h5 "Policies" at bounding box center [576, 192] width 669 height 14
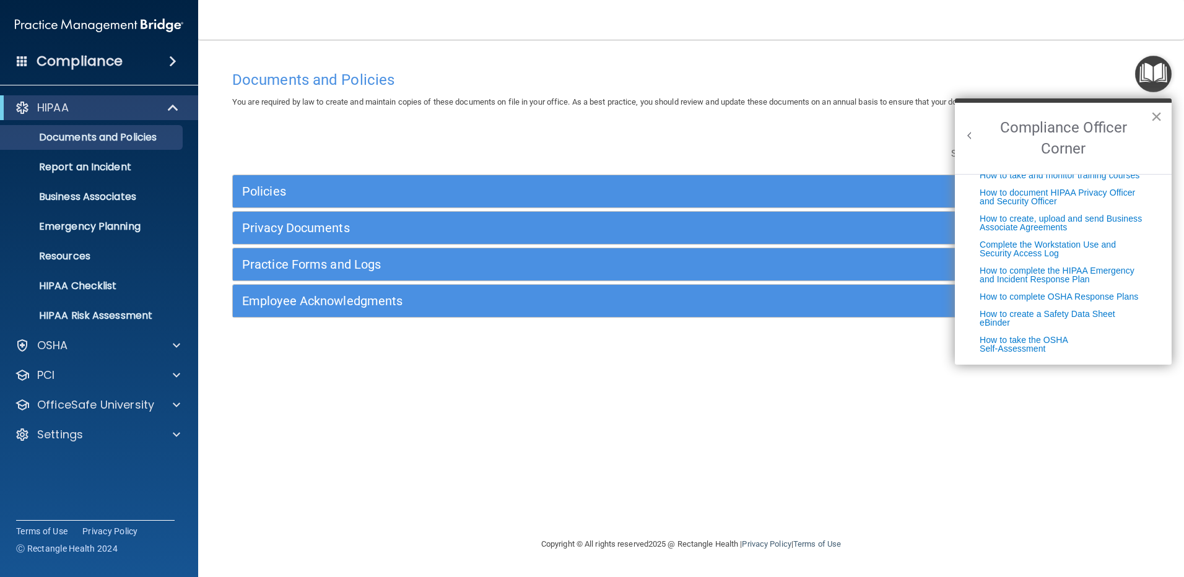
click at [1157, 113] on button "×" at bounding box center [1157, 117] width 12 height 20
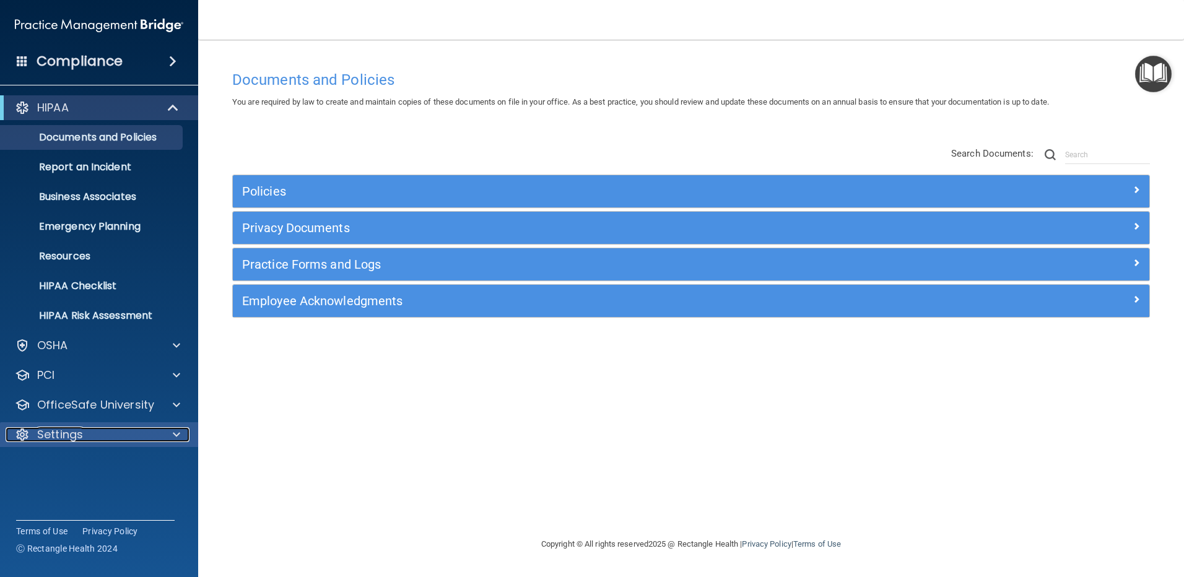
click at [78, 436] on p "Settings" at bounding box center [60, 434] width 46 height 15
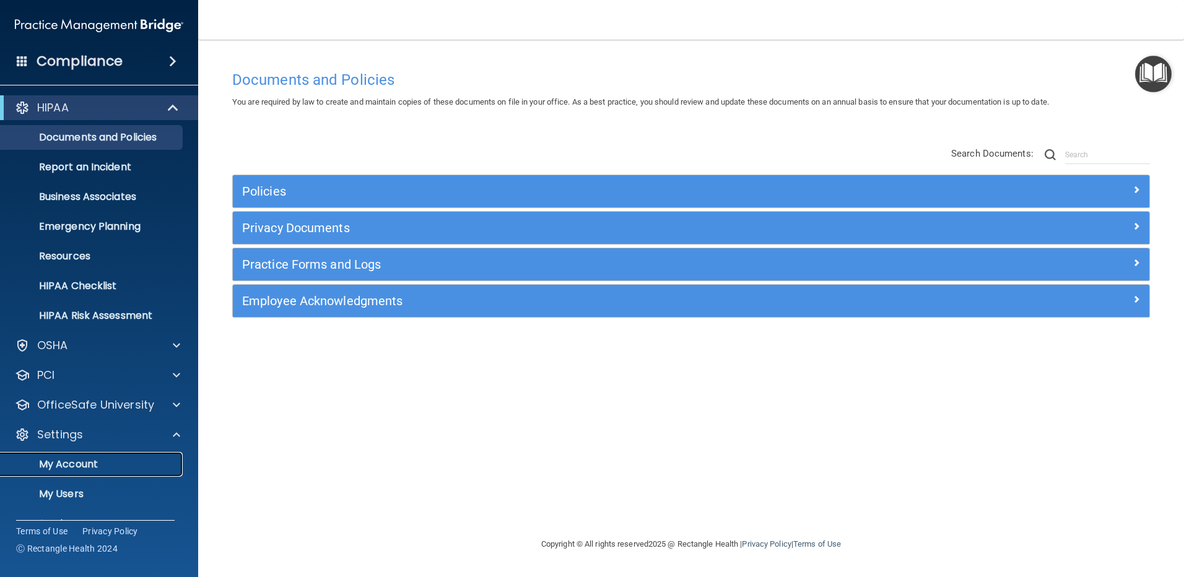
click at [78, 467] on p "My Account" at bounding box center [92, 464] width 169 height 12
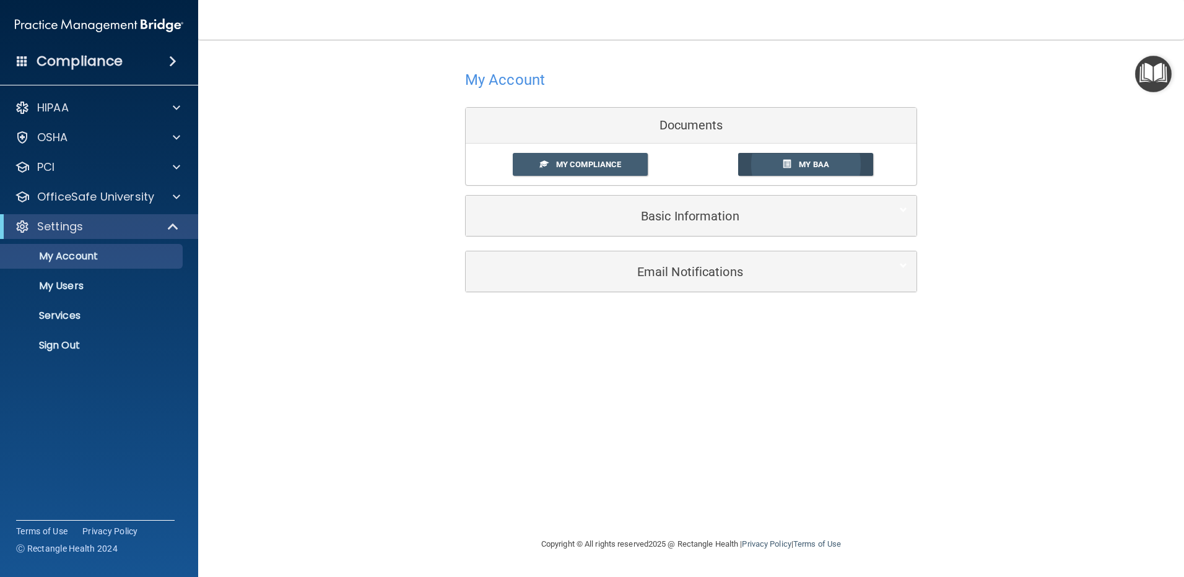
click at [833, 162] on link "My BAA" at bounding box center [806, 164] width 136 height 23
click at [74, 317] on p "Services" at bounding box center [92, 316] width 169 height 12
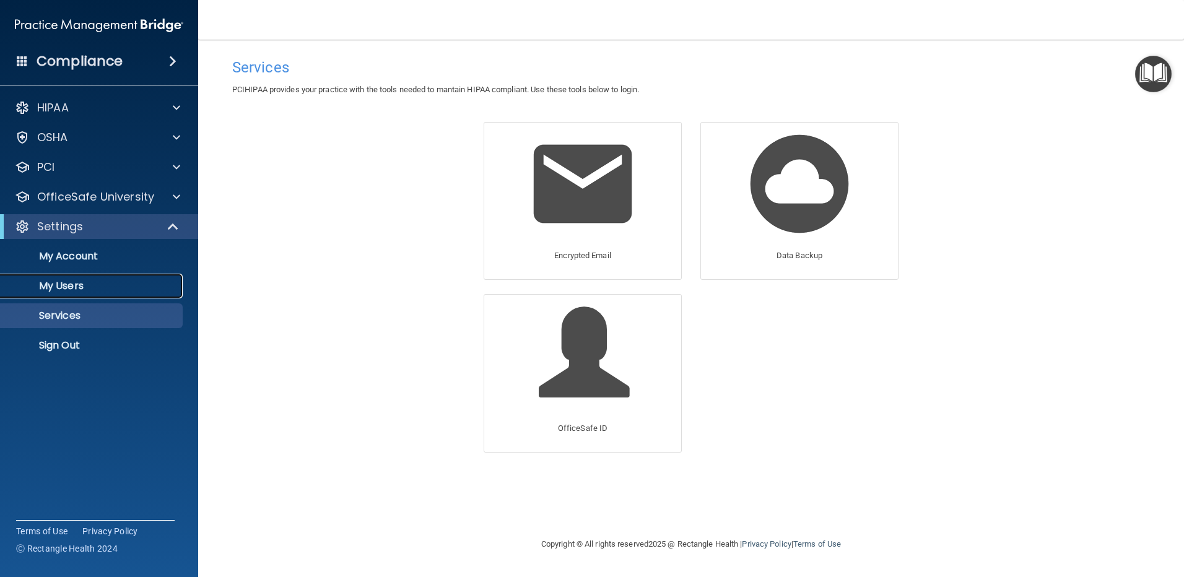
click at [77, 283] on p "My Users" at bounding box center [92, 286] width 169 height 12
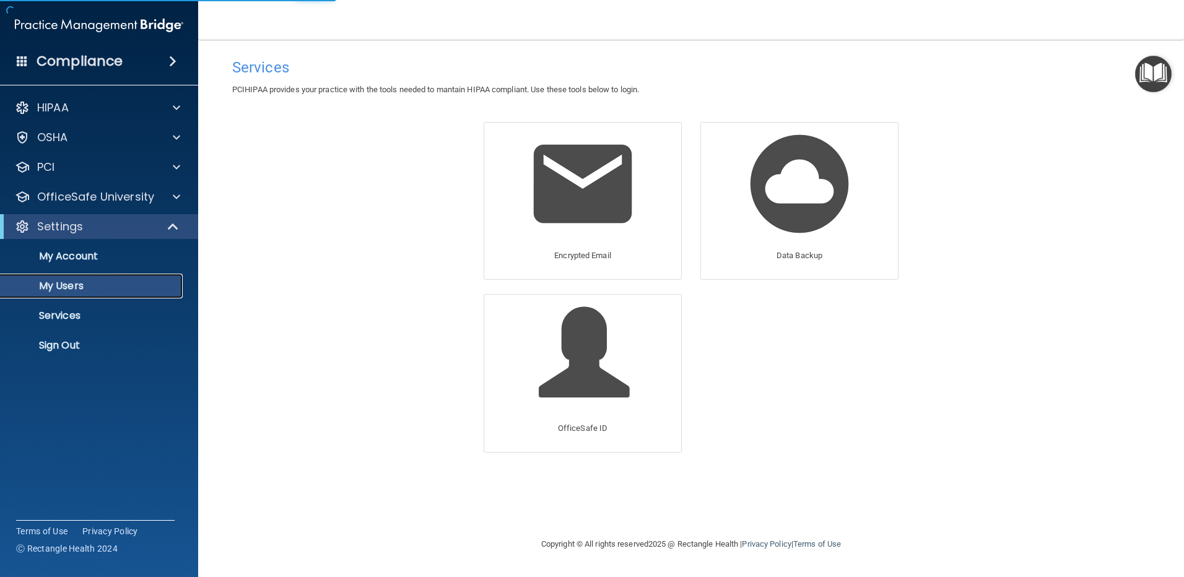
select select "20"
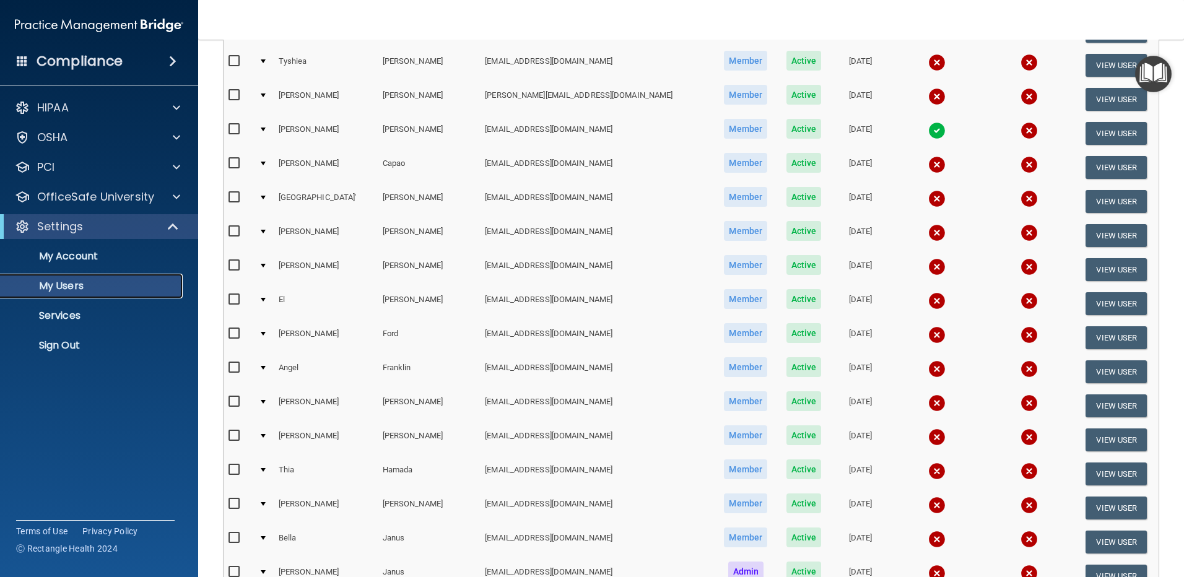
scroll to position [248, 0]
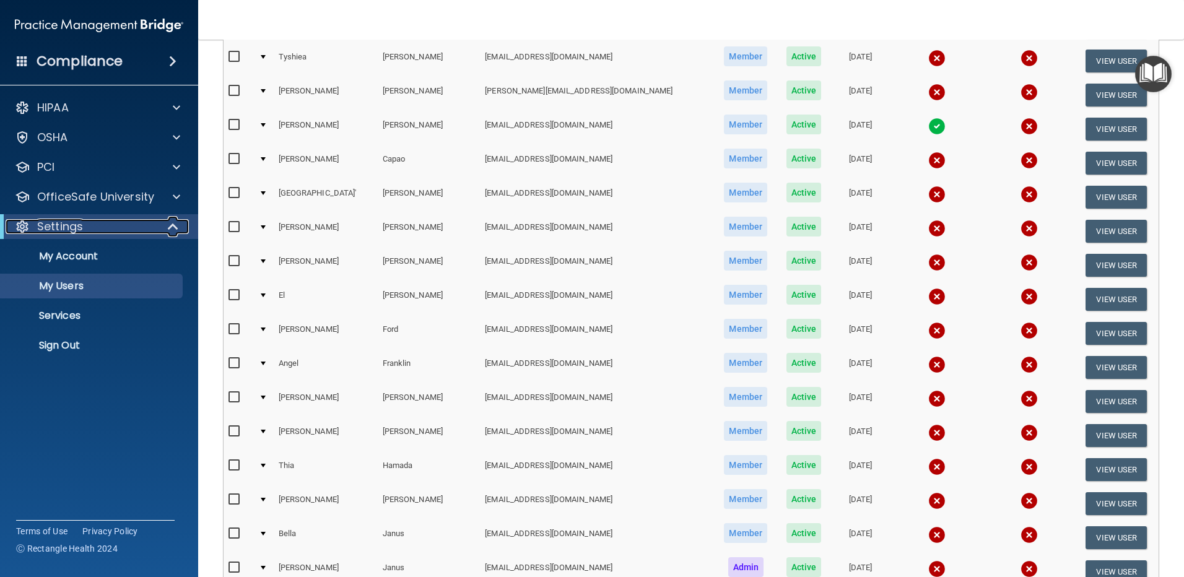
click at [171, 227] on span at bounding box center [174, 226] width 11 height 15
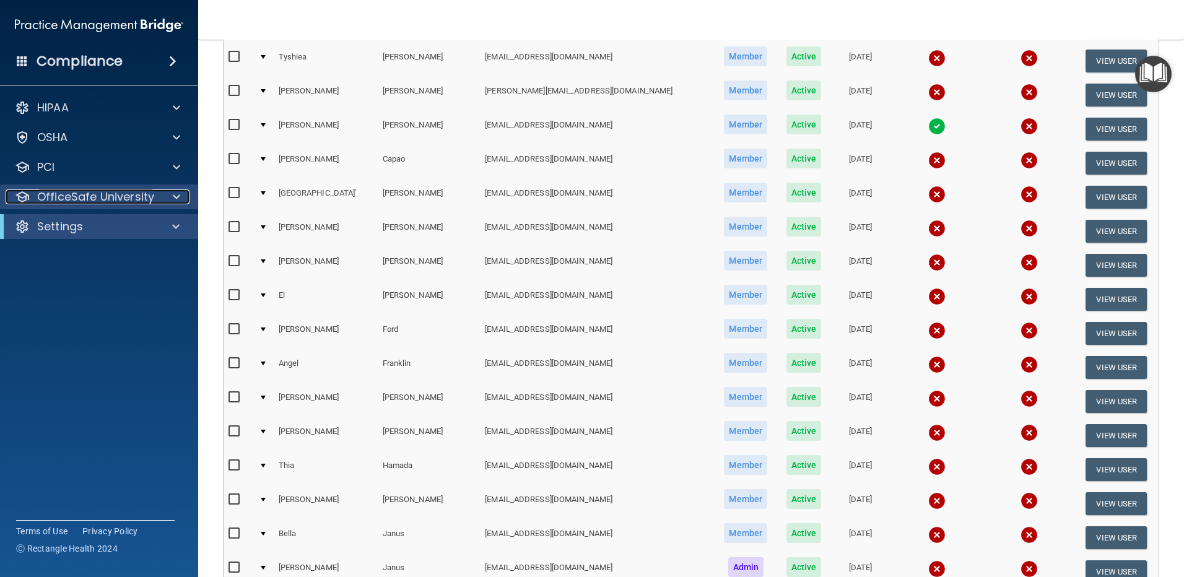
click at [175, 197] on span at bounding box center [176, 197] width 7 height 15
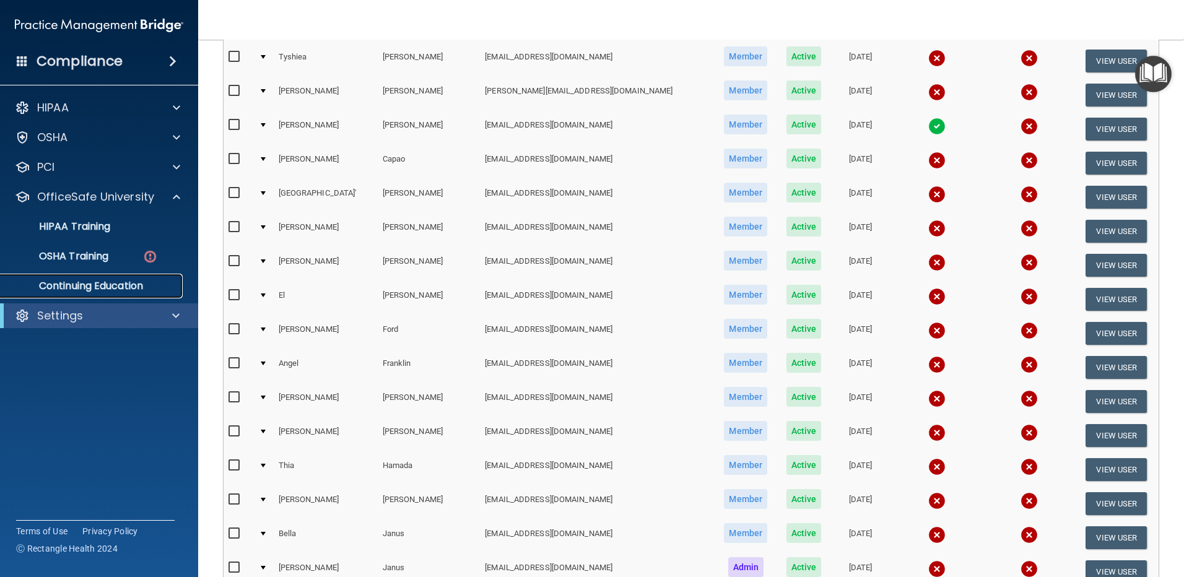
click at [129, 284] on p "Continuing Education" at bounding box center [92, 286] width 169 height 12
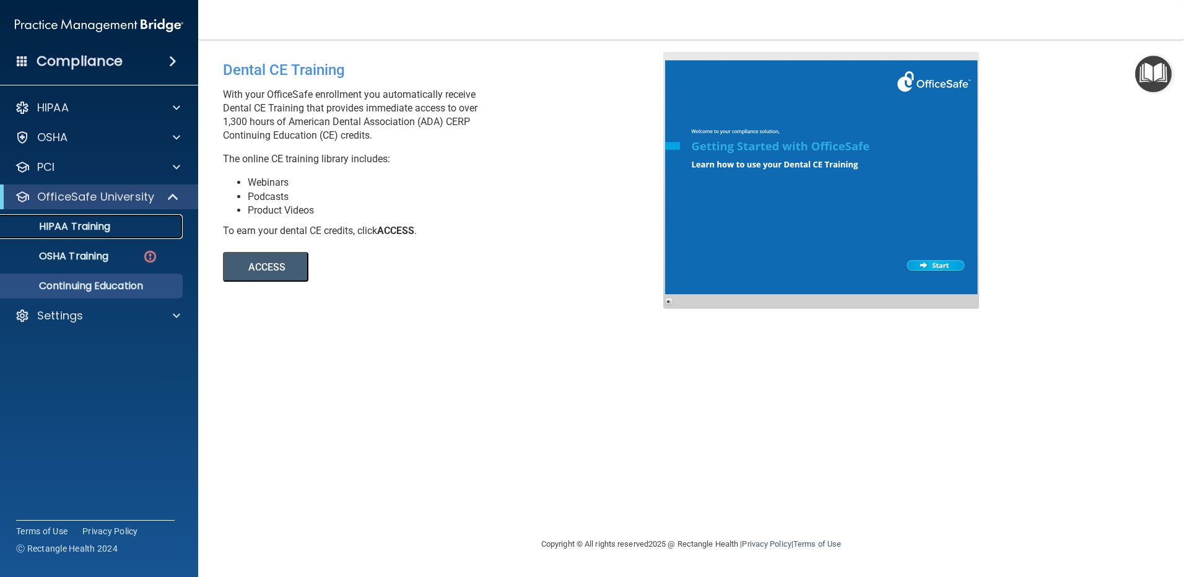
click at [105, 228] on p "HIPAA Training" at bounding box center [59, 227] width 102 height 12
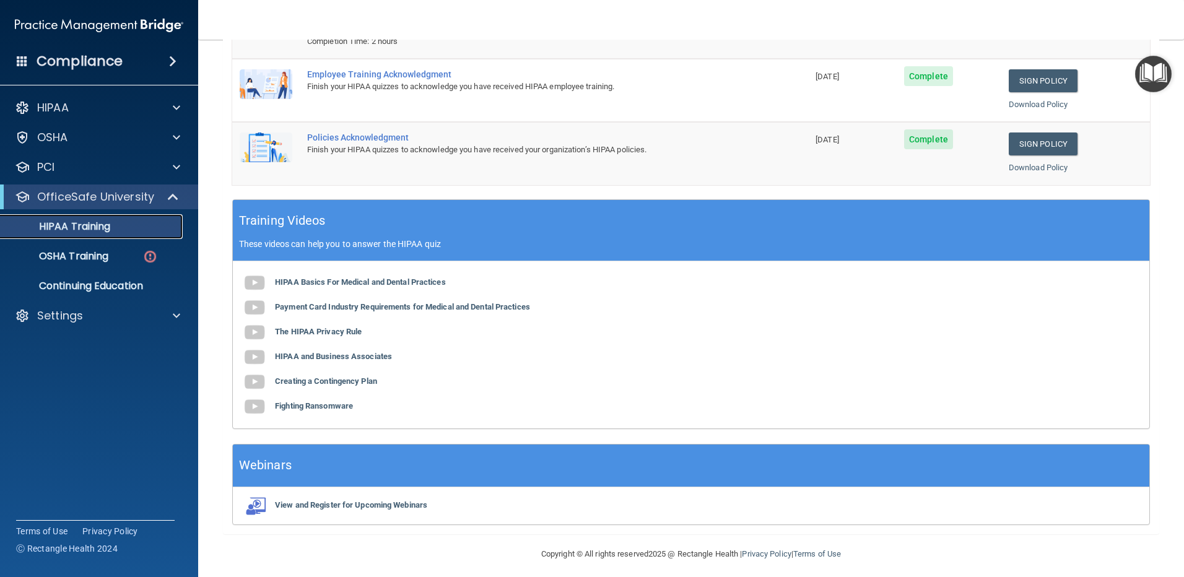
scroll to position [242, 0]
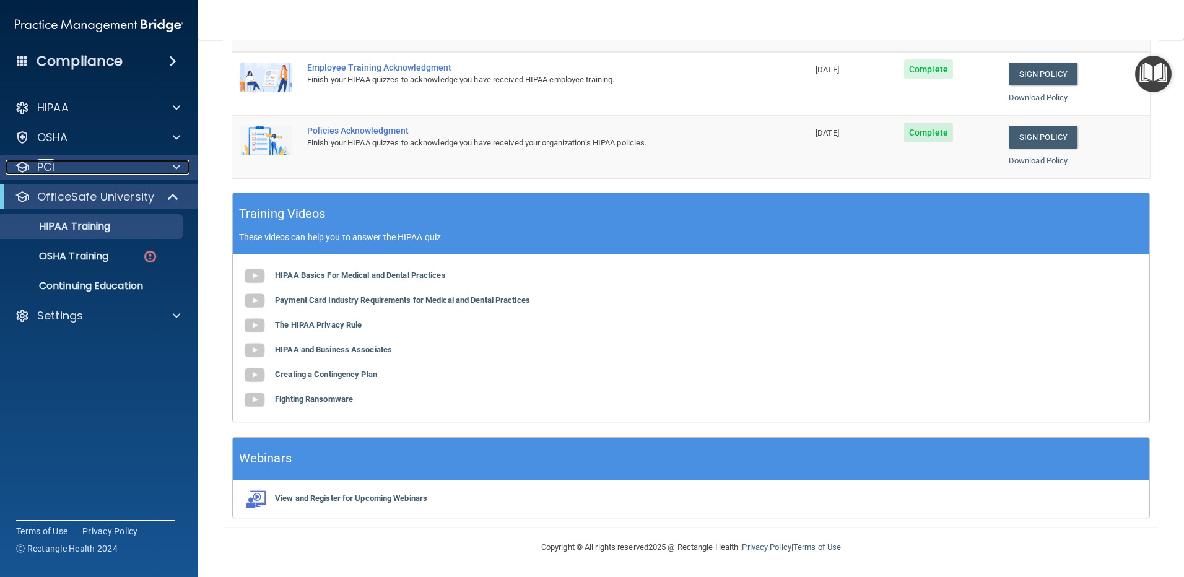
click at [76, 168] on div "PCI" at bounding box center [83, 167] width 154 height 15
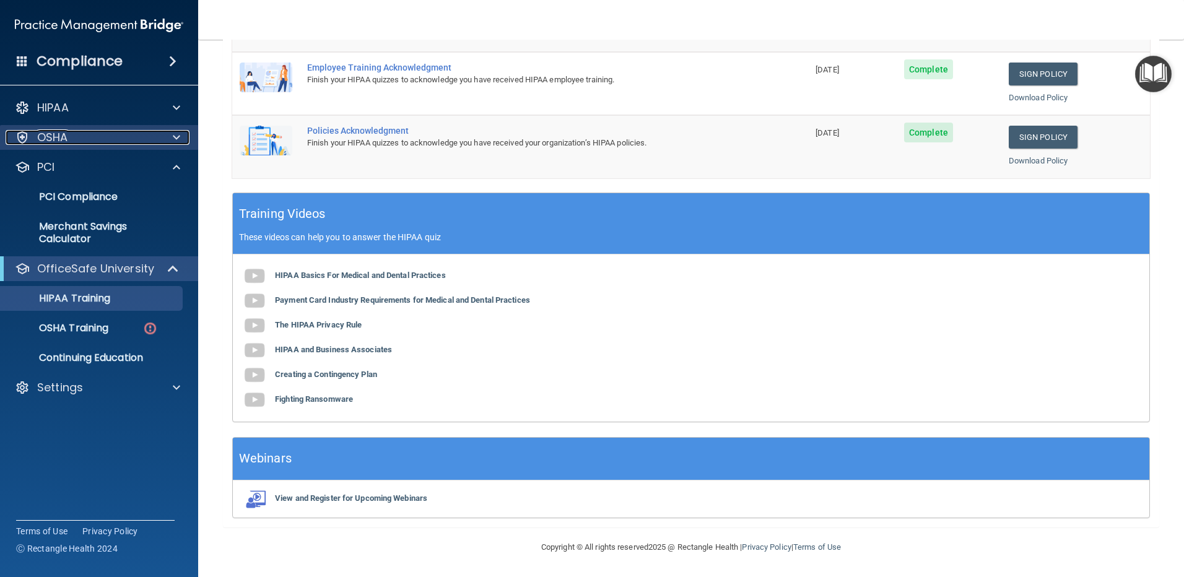
click at [180, 138] on span at bounding box center [176, 137] width 7 height 15
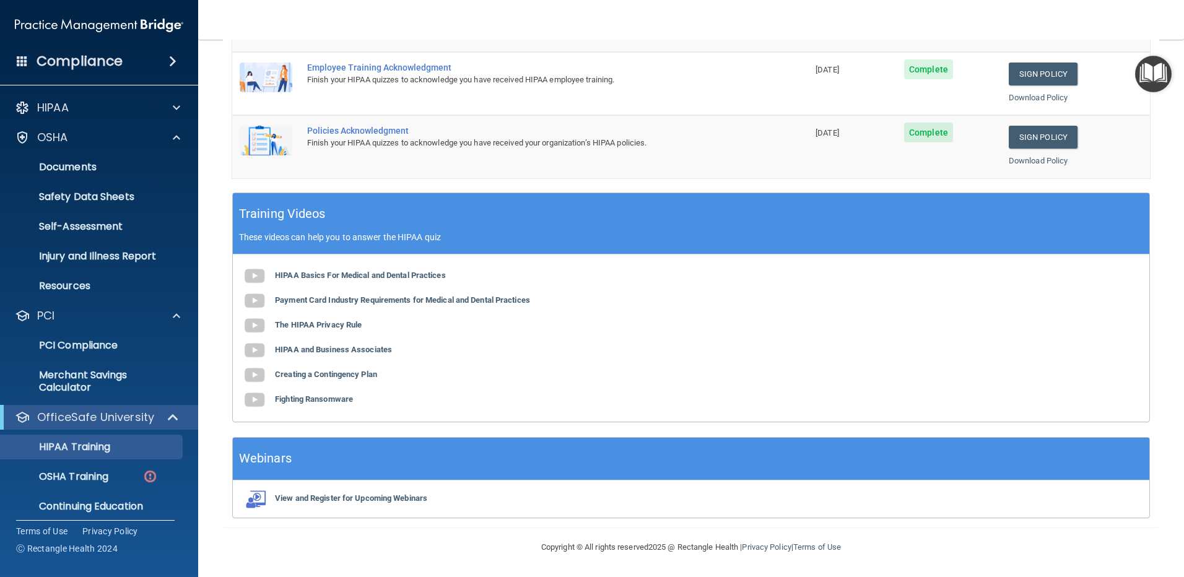
click at [1065, 26] on nav "Toggle navigation [PERSON_NAME] [EMAIL_ADDRESS][DOMAIN_NAME] Manage My Enterpri…" at bounding box center [691, 20] width 986 height 40
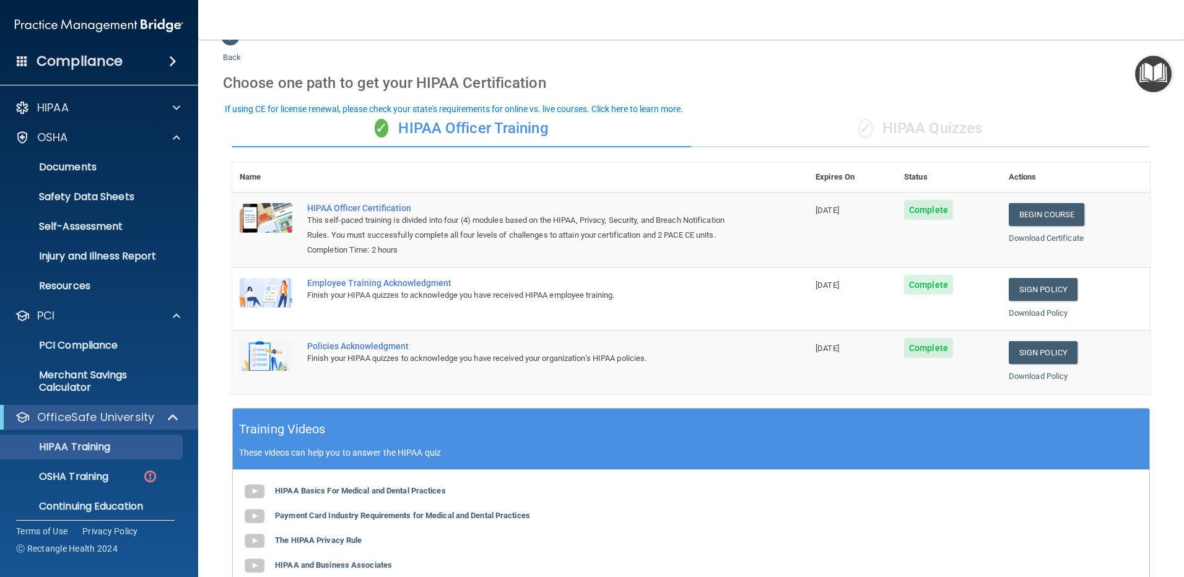
scroll to position [0, 0]
